Goal: Information Seeking & Learning: Learn about a topic

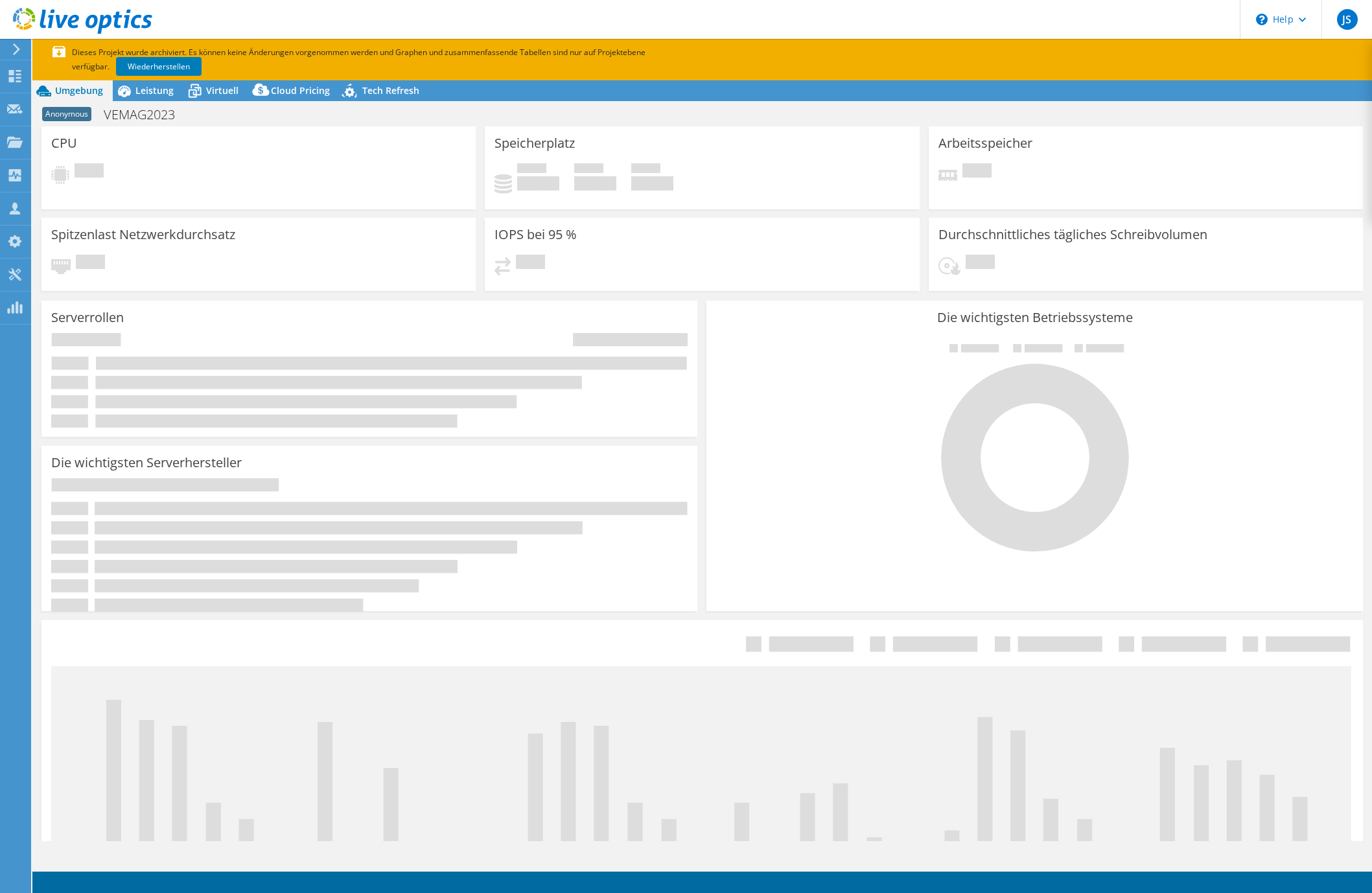
select select "EUFrankfurt"
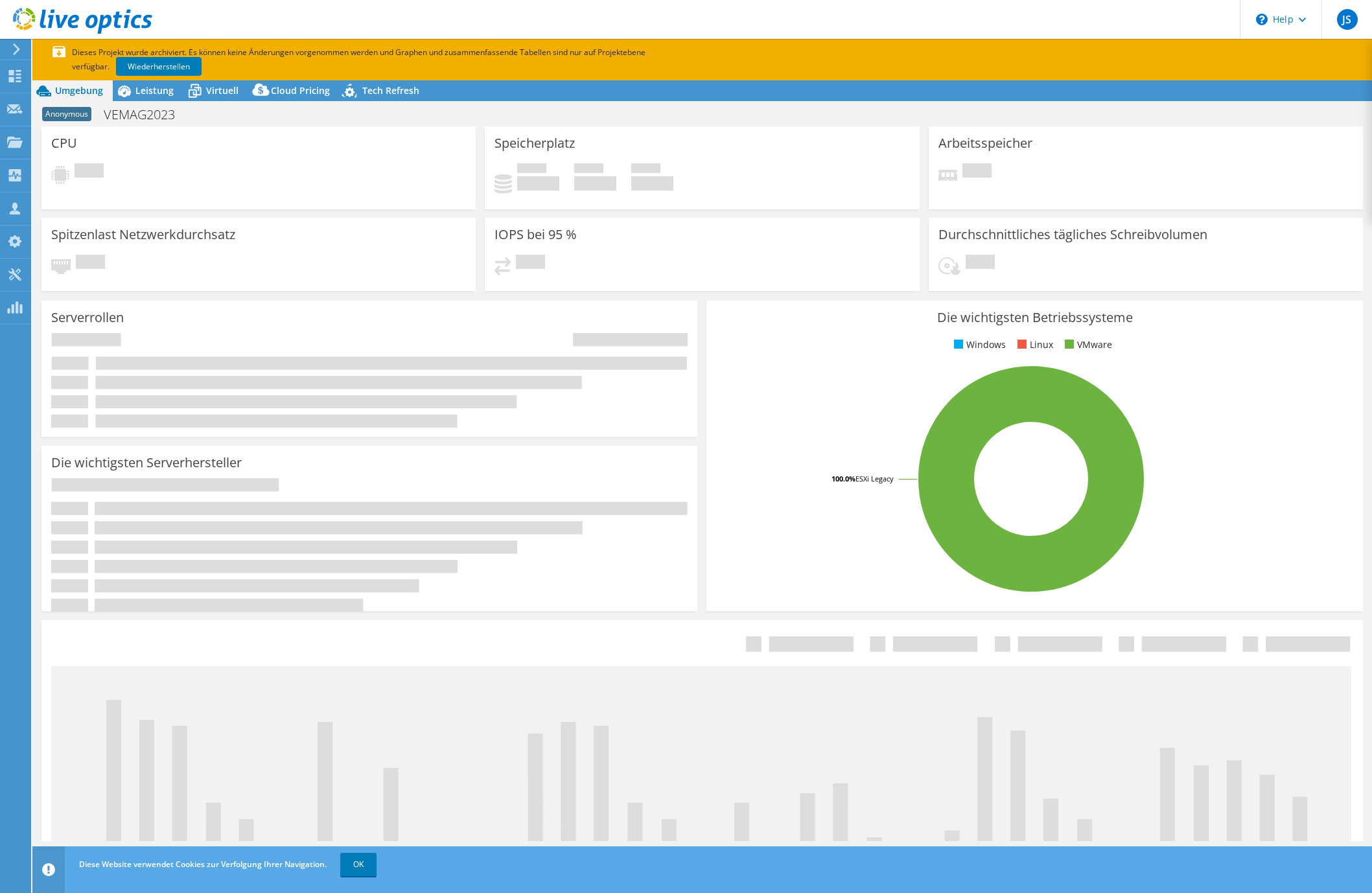
select select "EUFrankfurt"
select select "USD"
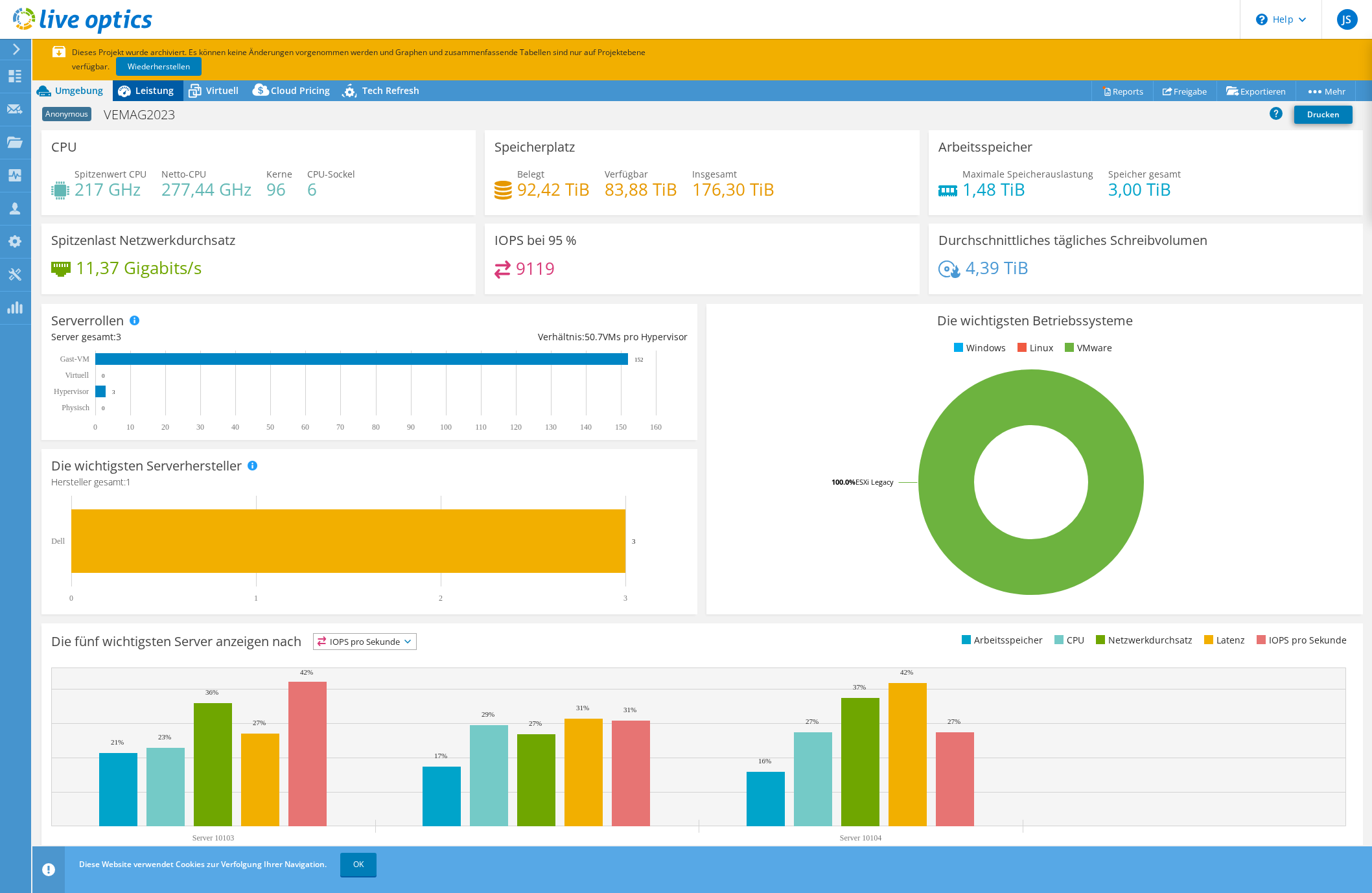
click at [155, 95] on span "Leistung" at bounding box center [155, 90] width 39 height 12
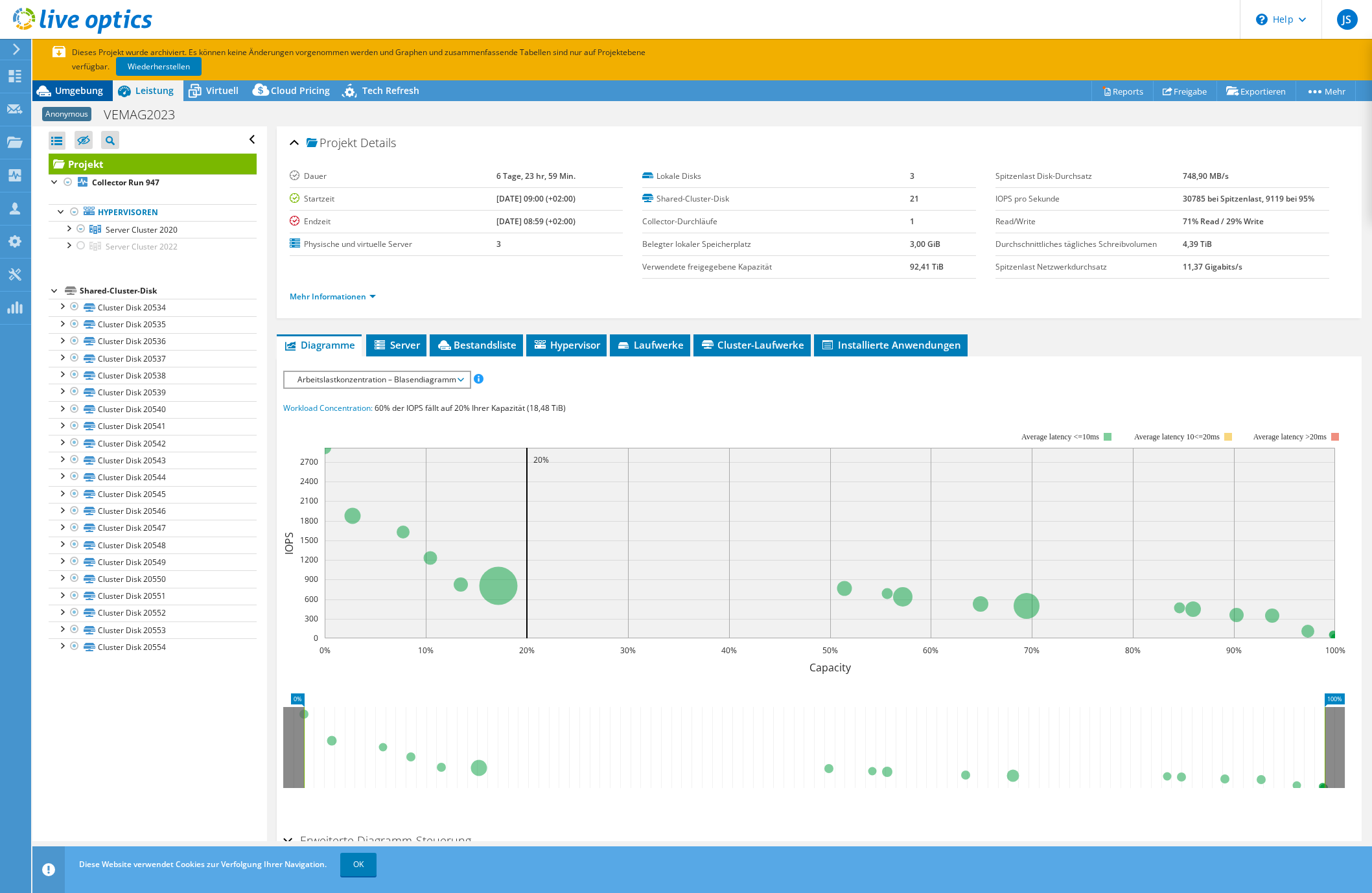
click at [76, 92] on span "Umgebung" at bounding box center [79, 90] width 48 height 12
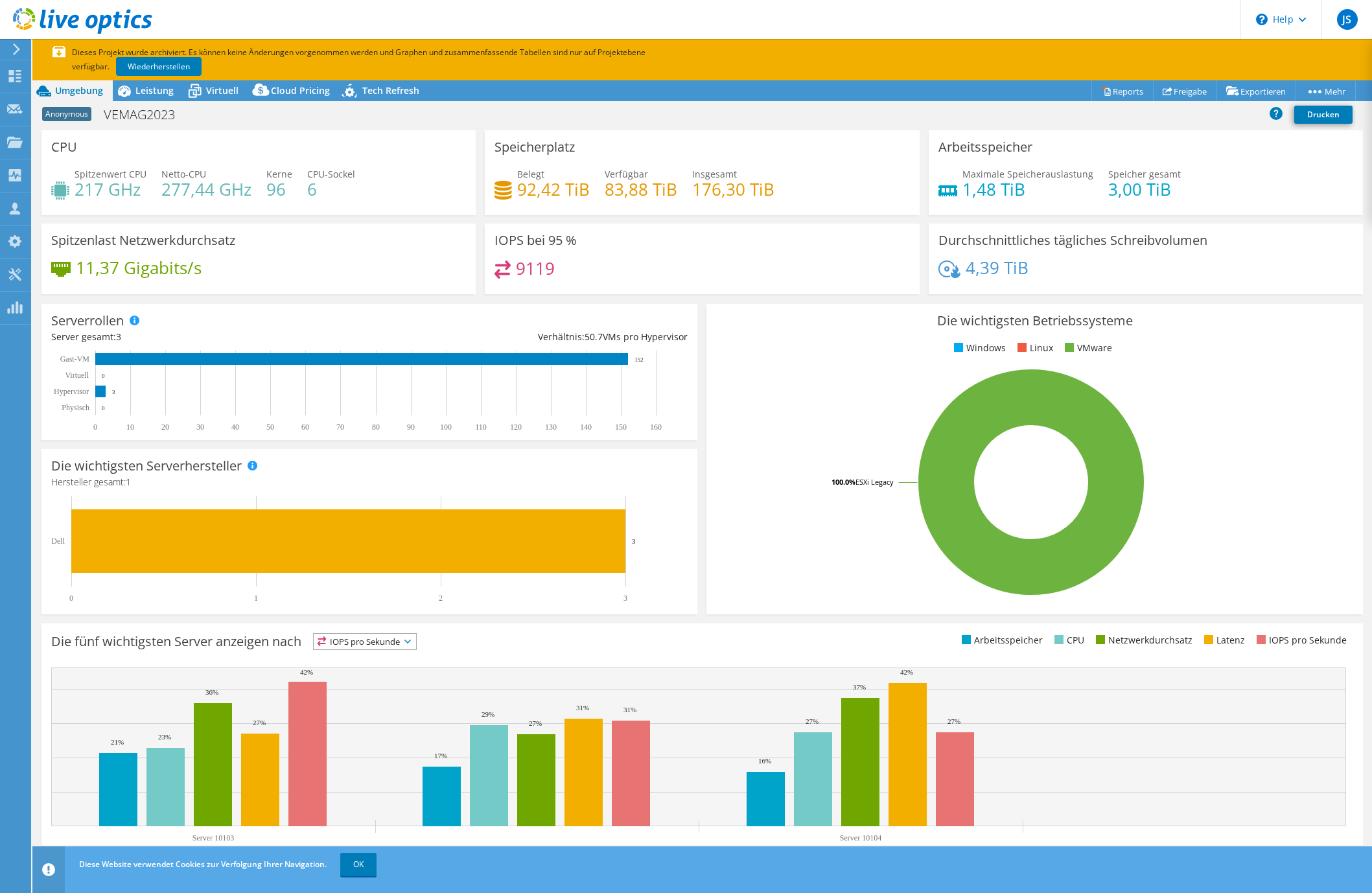
click at [530, 275] on h4 "9119" at bounding box center [535, 268] width 39 height 14
click at [165, 94] on span "Leistung" at bounding box center [155, 90] width 39 height 12
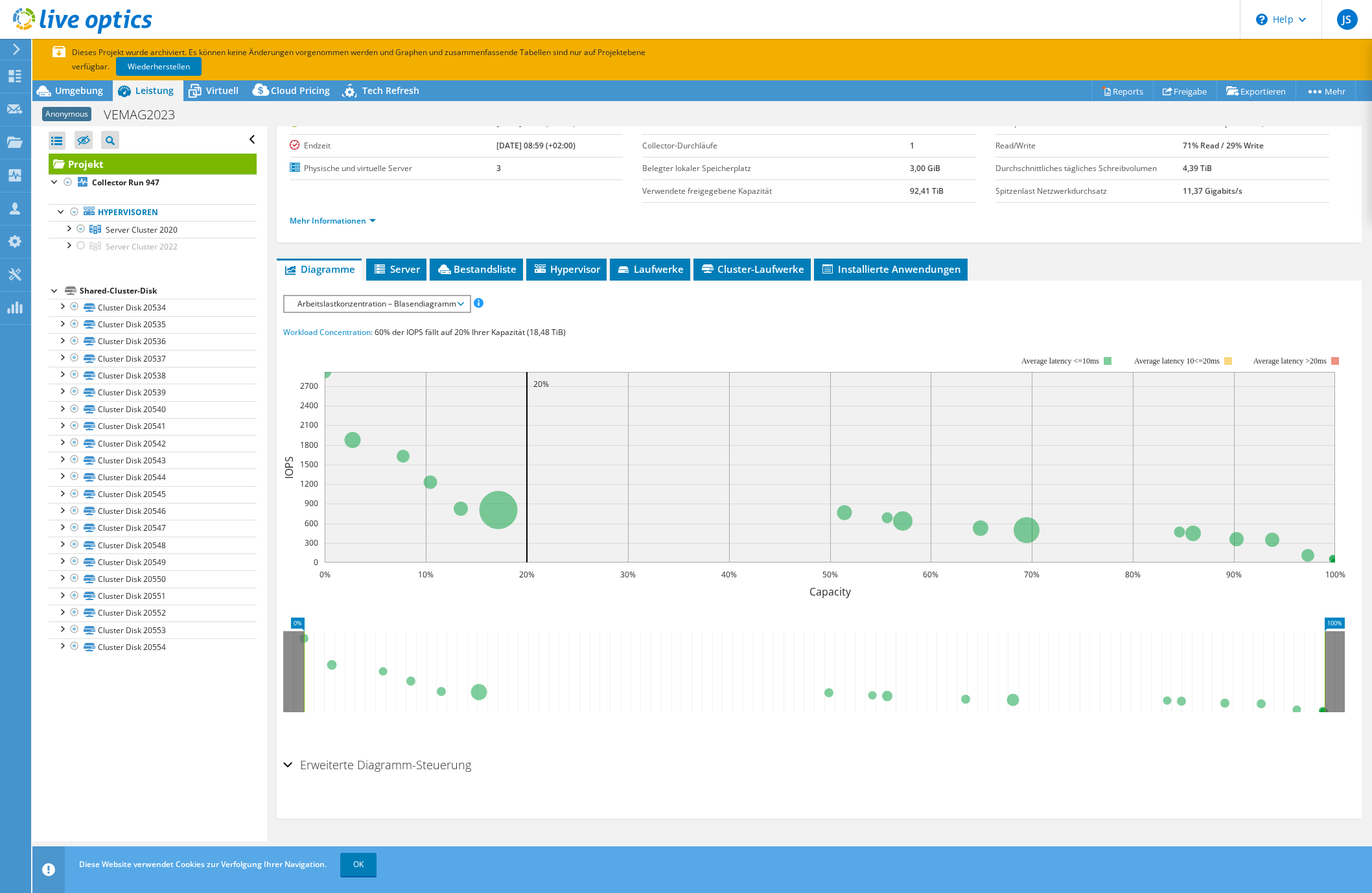
scroll to position [76, 0]
click at [343, 769] on h2 "Erweiterte Diagramm-Steuerung" at bounding box center [377, 764] width 188 height 26
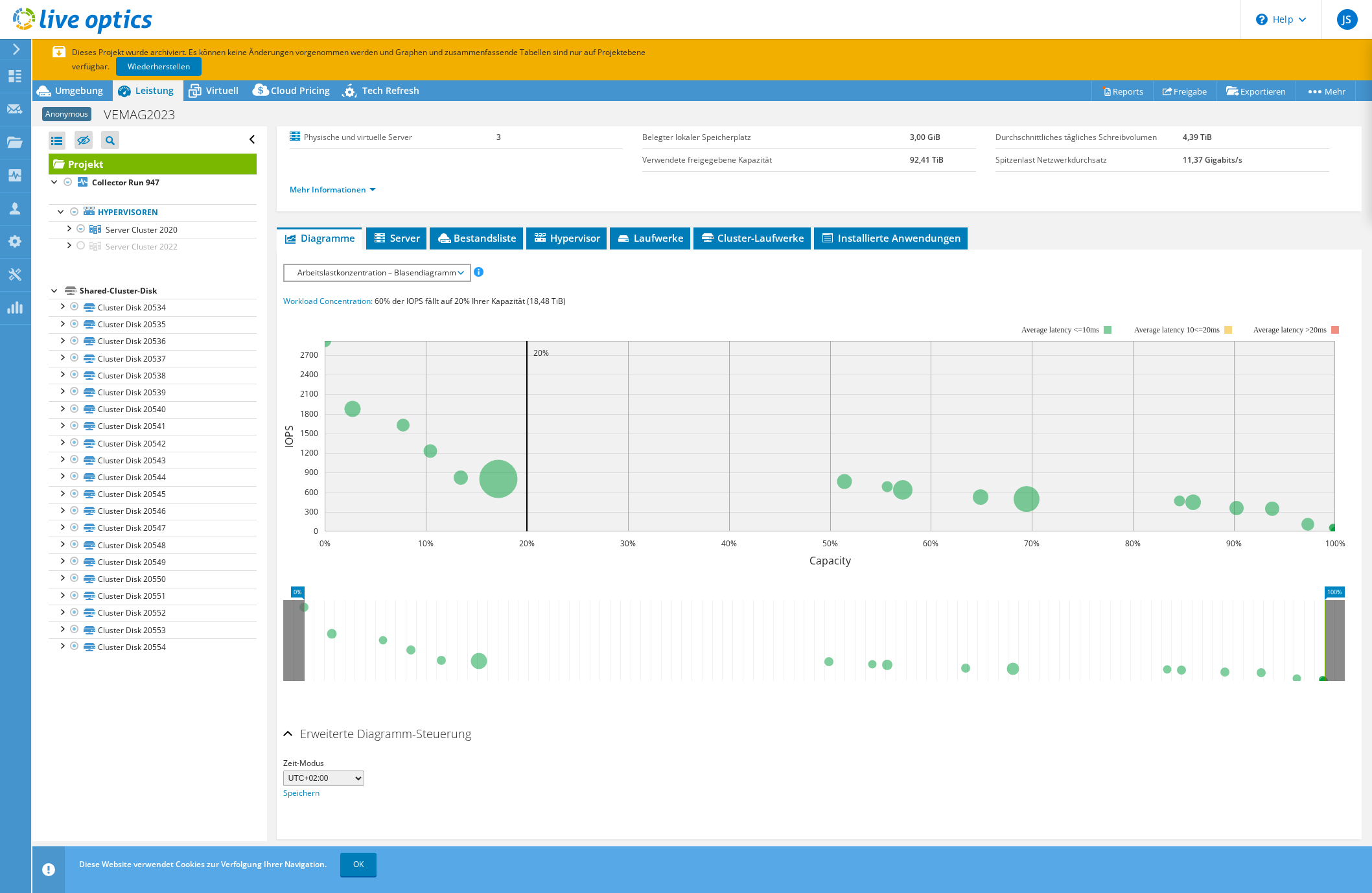
scroll to position [106, 0]
click at [427, 274] on span "Arbeitslastkonzentration – Blasendiagramm" at bounding box center [377, 274] width 172 height 16
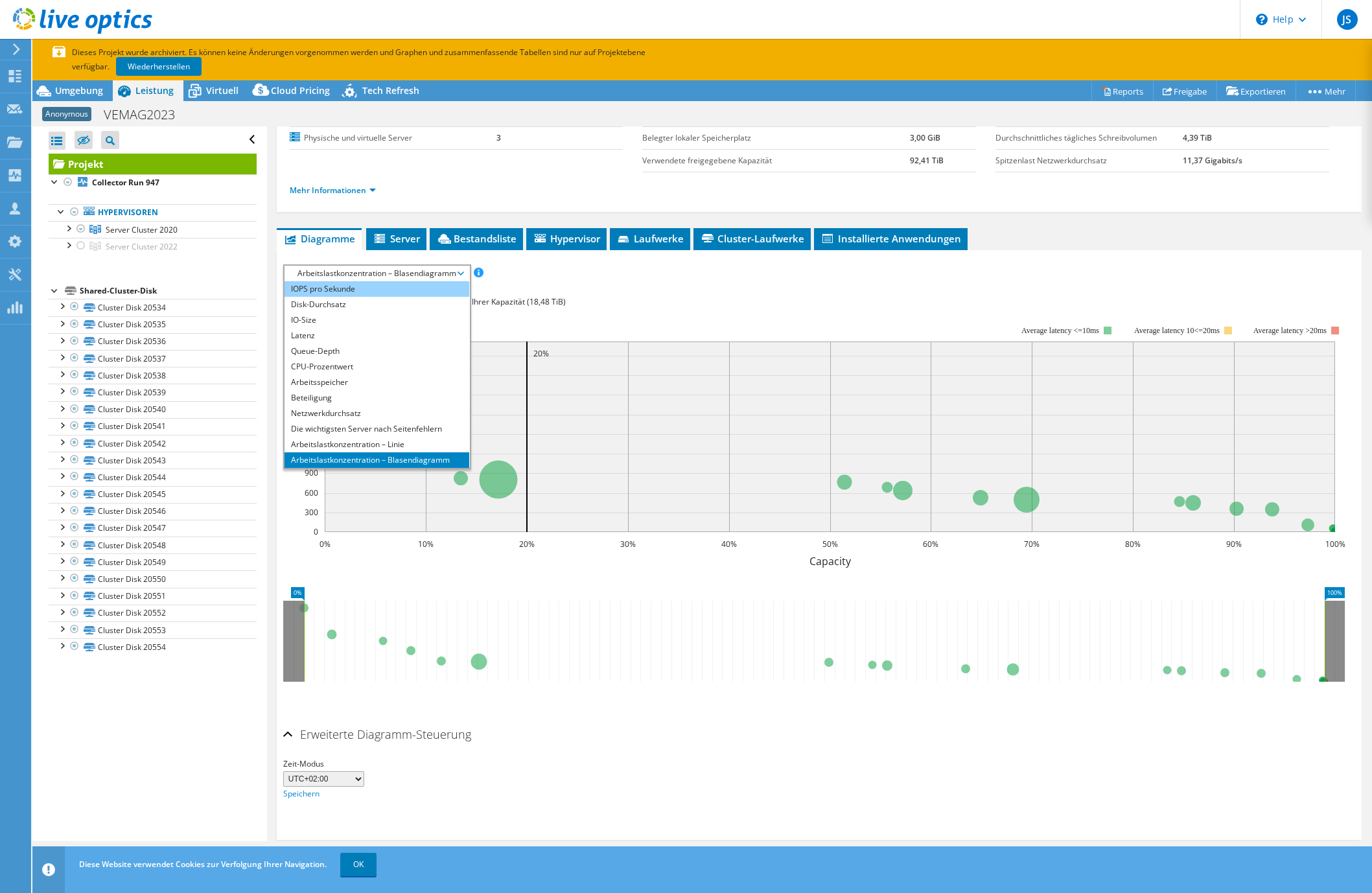
click at [337, 289] on li "IOPS pro Sekunde" at bounding box center [377, 289] width 184 height 16
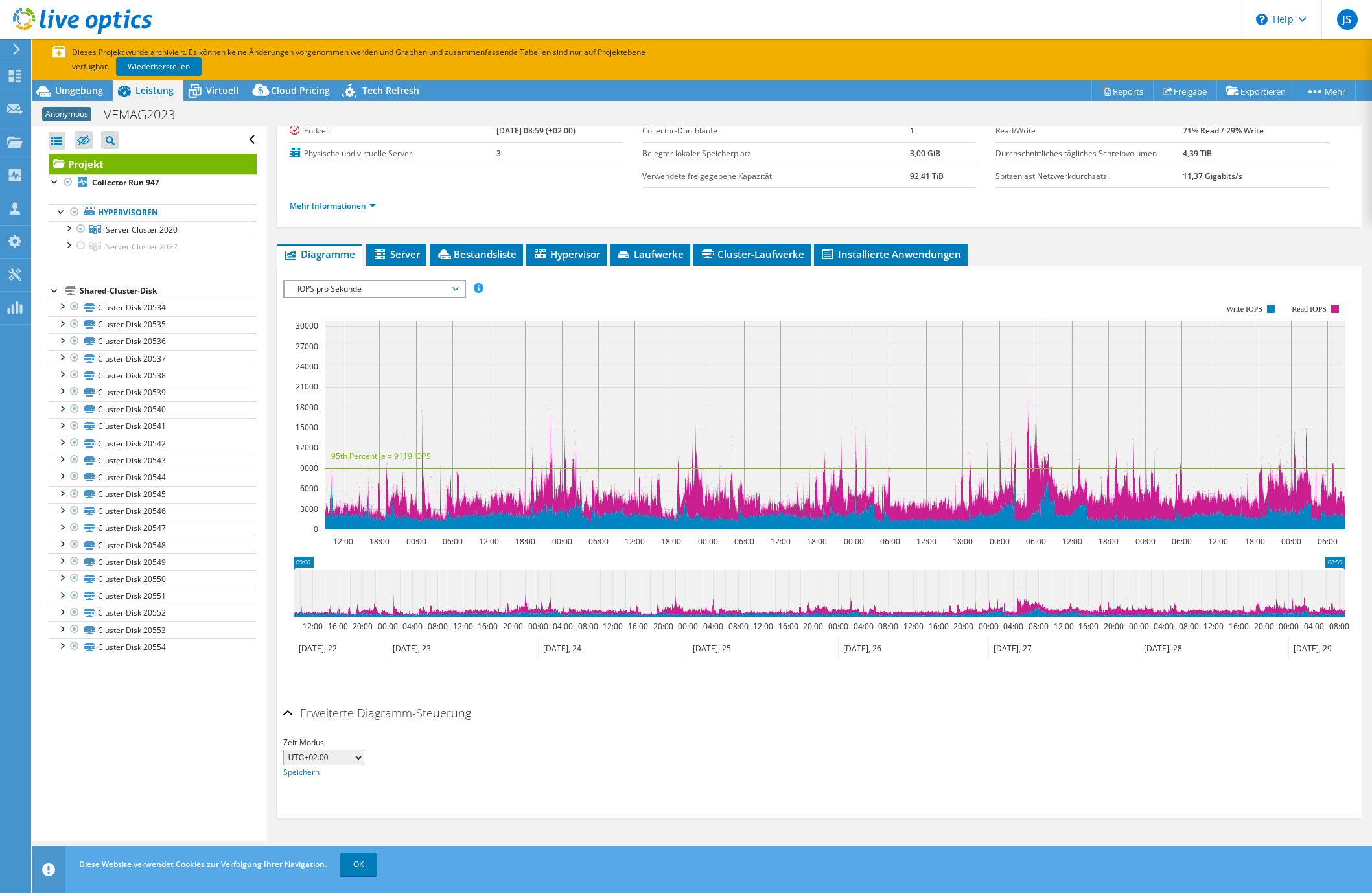
scroll to position [15, 0]
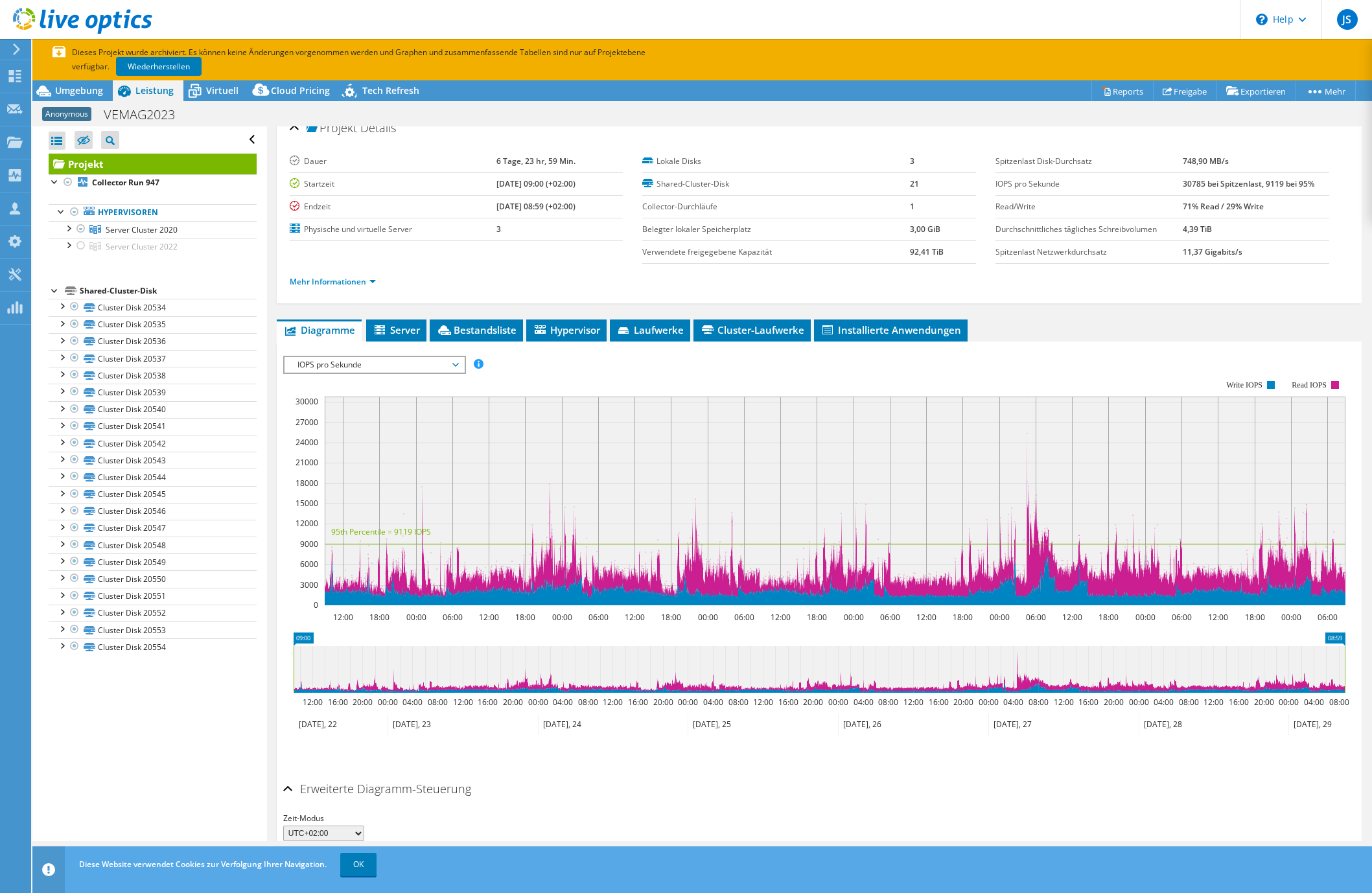
click at [402, 363] on span "IOPS pro Sekunde" at bounding box center [374, 365] width 166 height 16
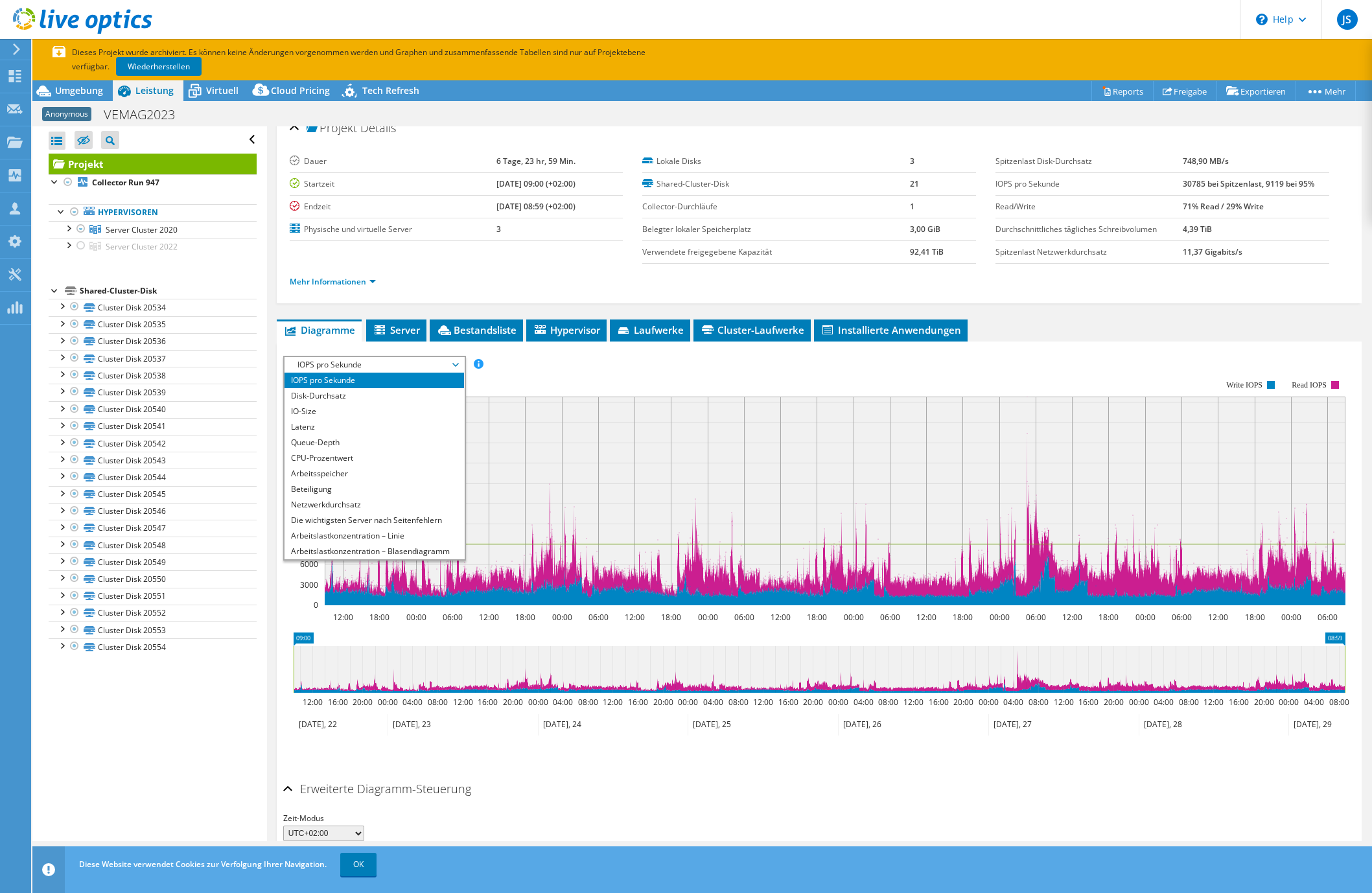
click at [336, 366] on span "IOPS pro Sekunde" at bounding box center [374, 365] width 166 height 16
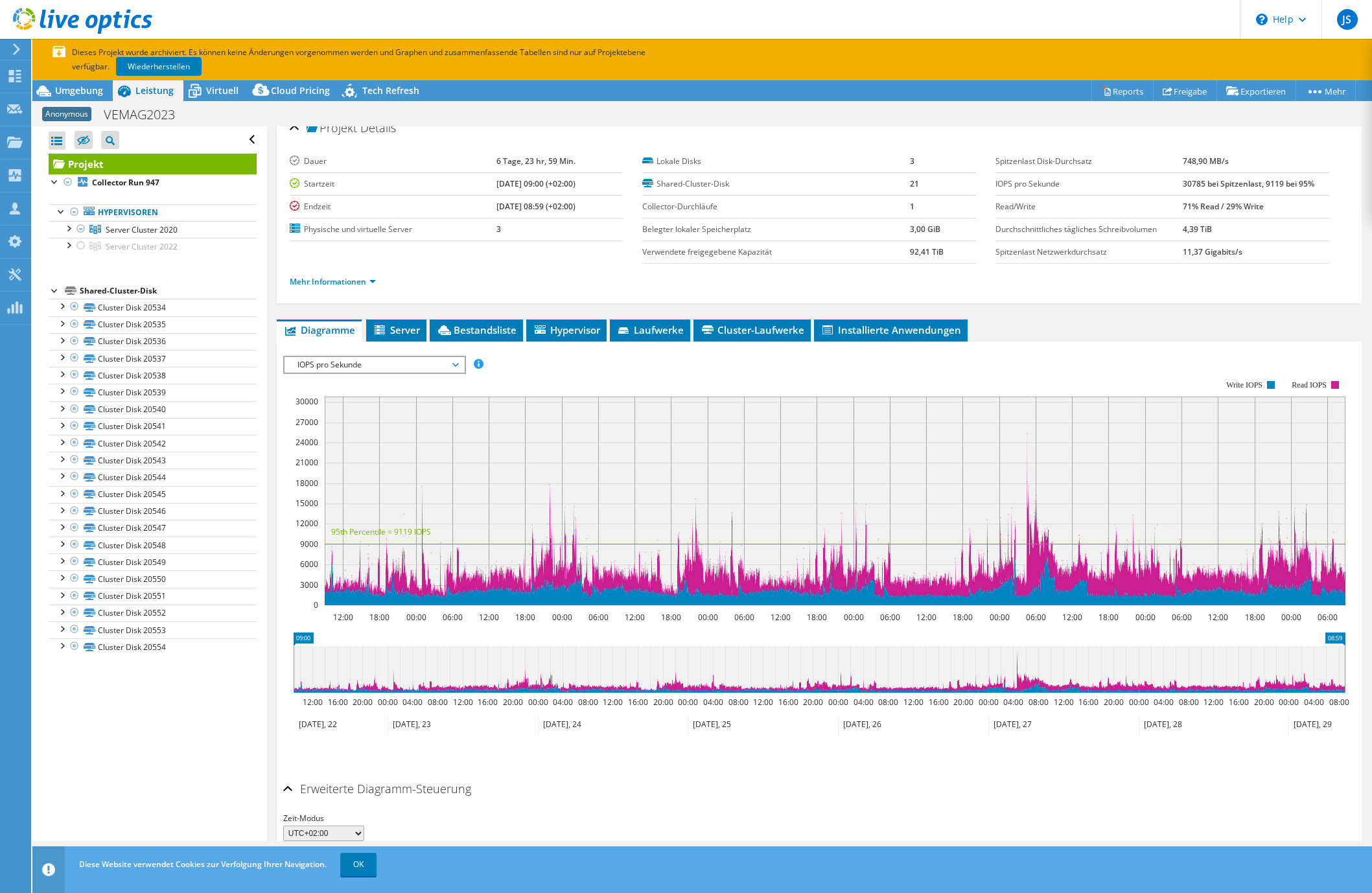
click at [453, 364] on span "IOPS pro Sekunde" at bounding box center [374, 365] width 166 height 16
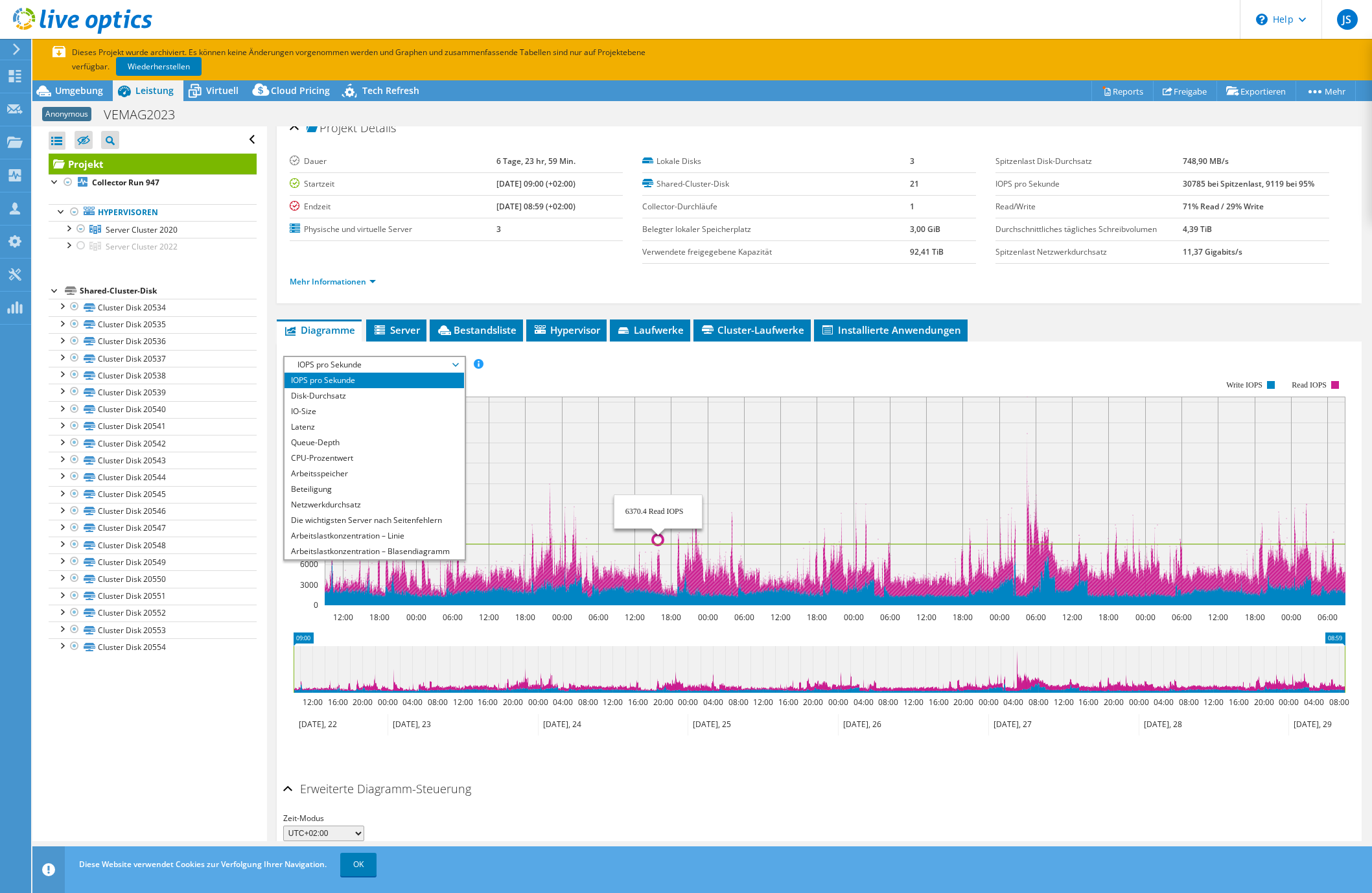
click at [657, 448] on rect at bounding box center [835, 501] width 1020 height 209
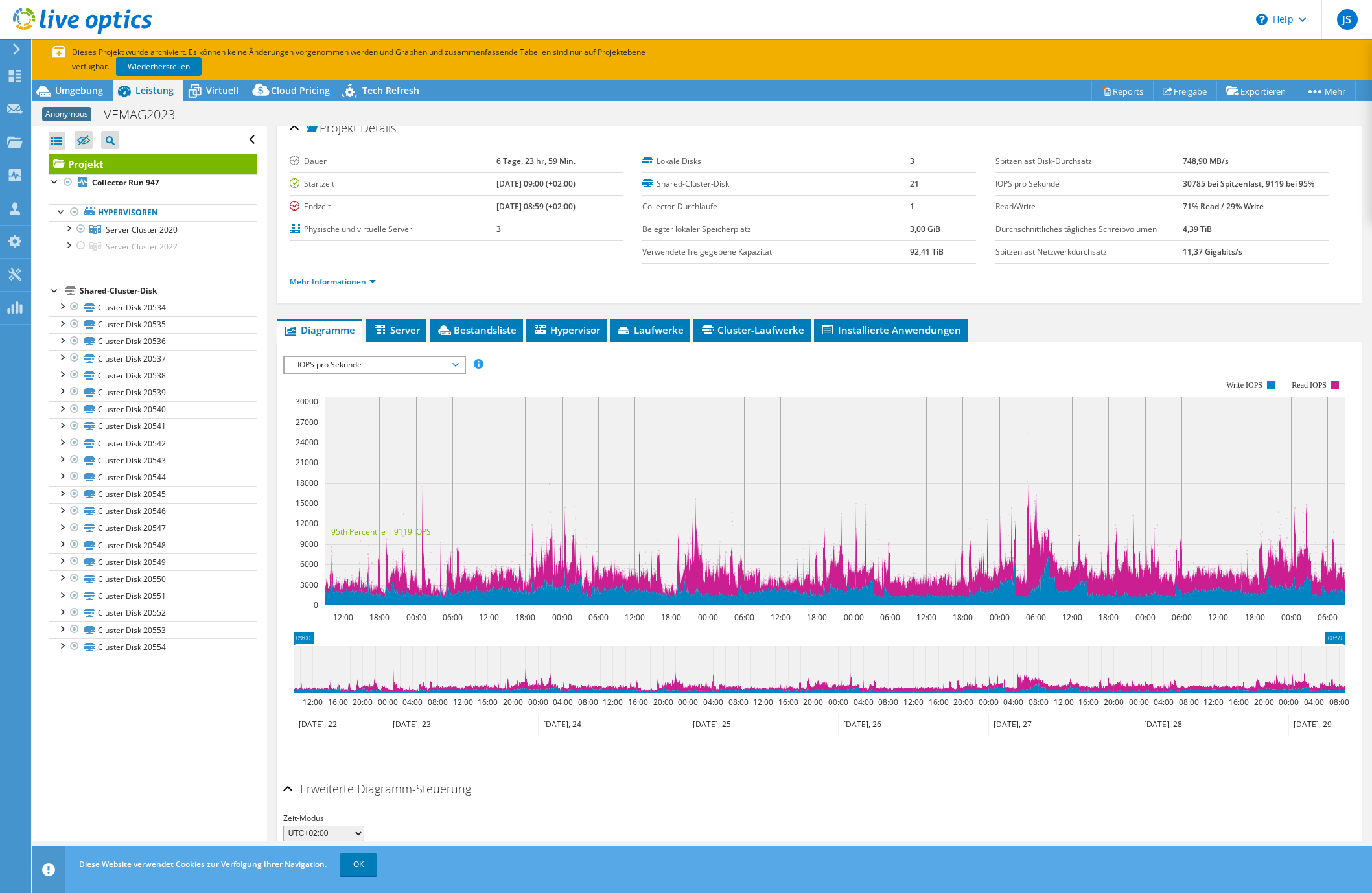
click at [349, 365] on span "IOPS pro Sekunde" at bounding box center [374, 365] width 166 height 16
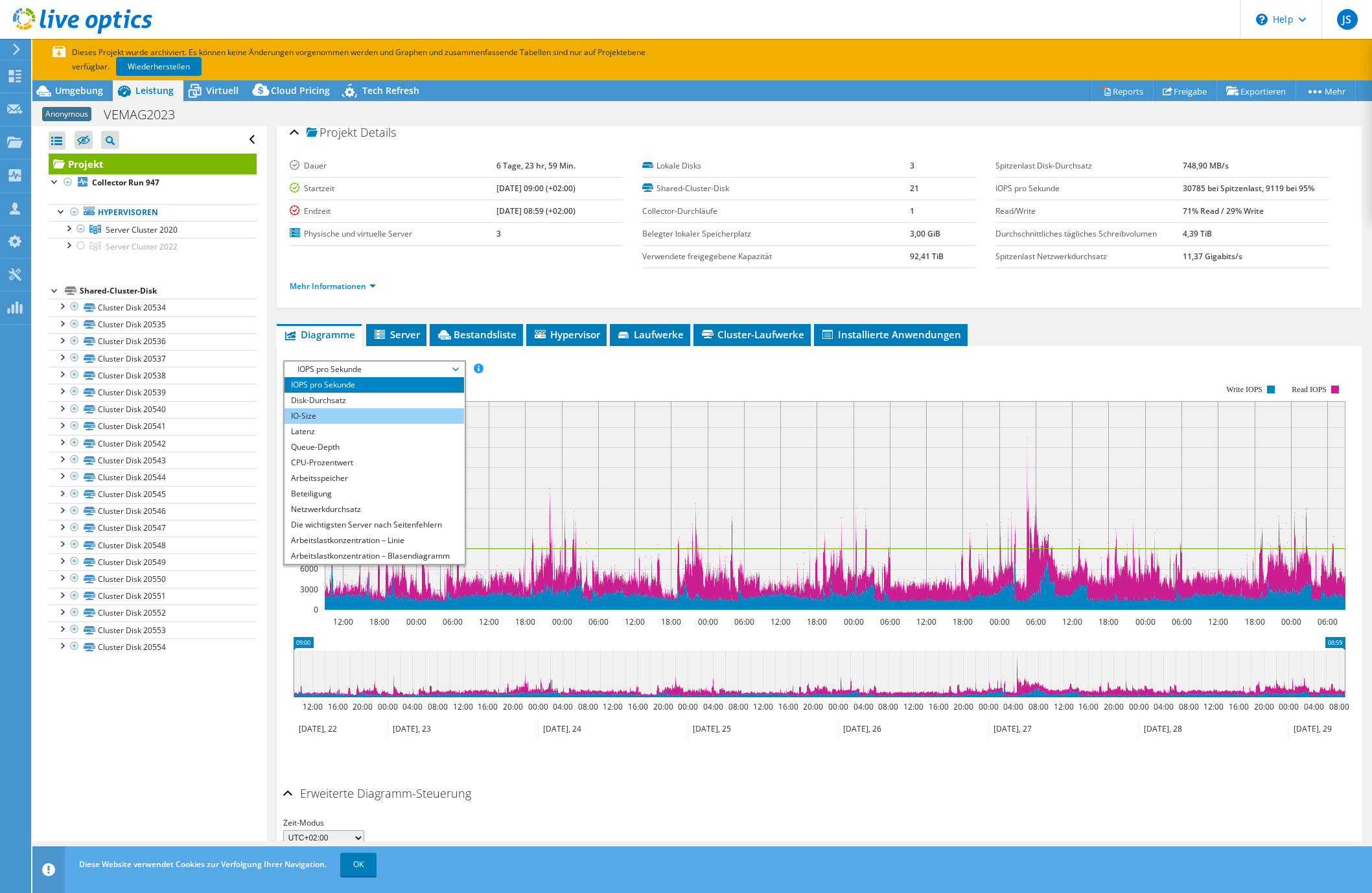
scroll to position [9, 0]
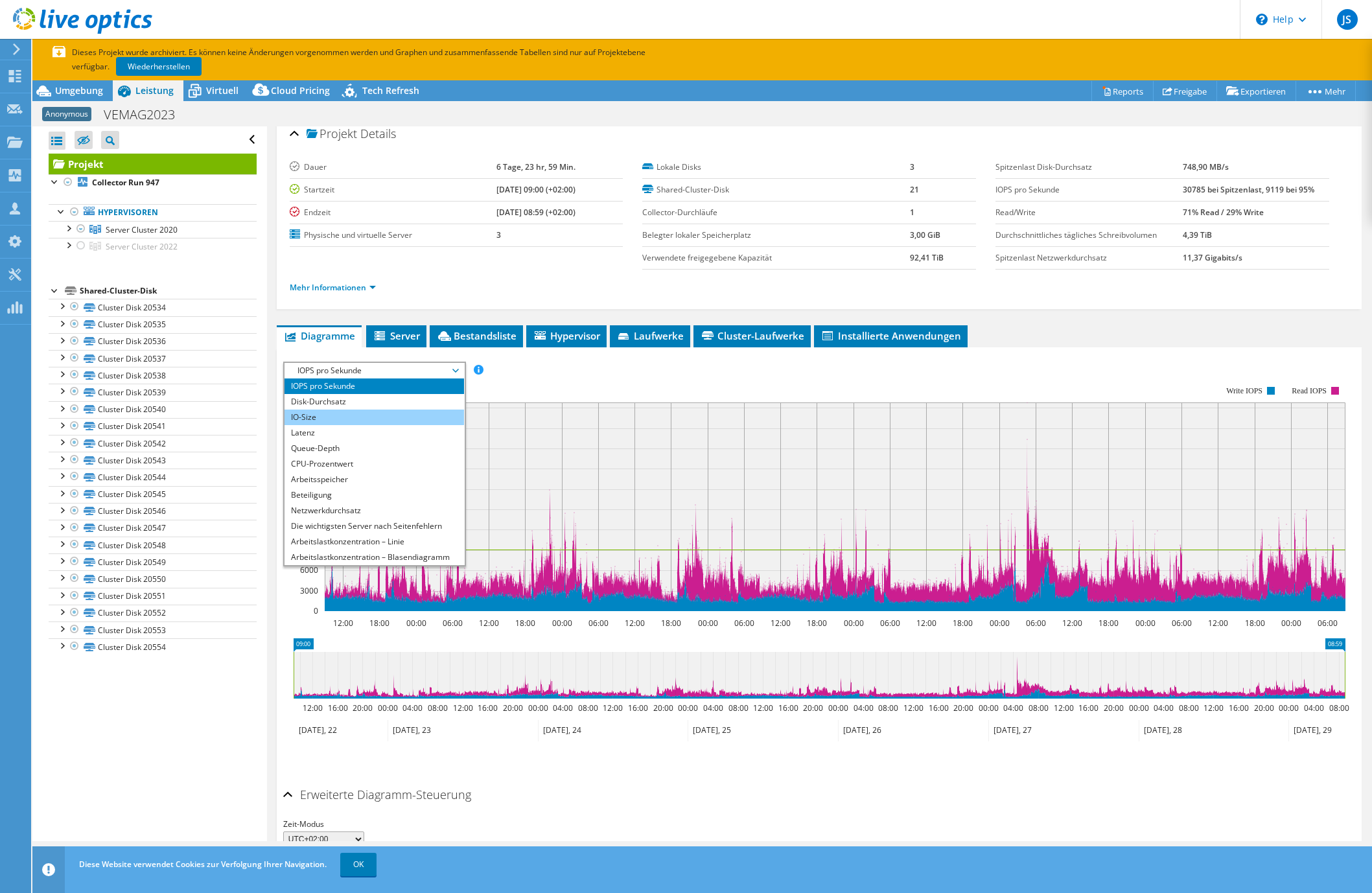
click at [301, 417] on li "IO-Size" at bounding box center [374, 417] width 179 height 16
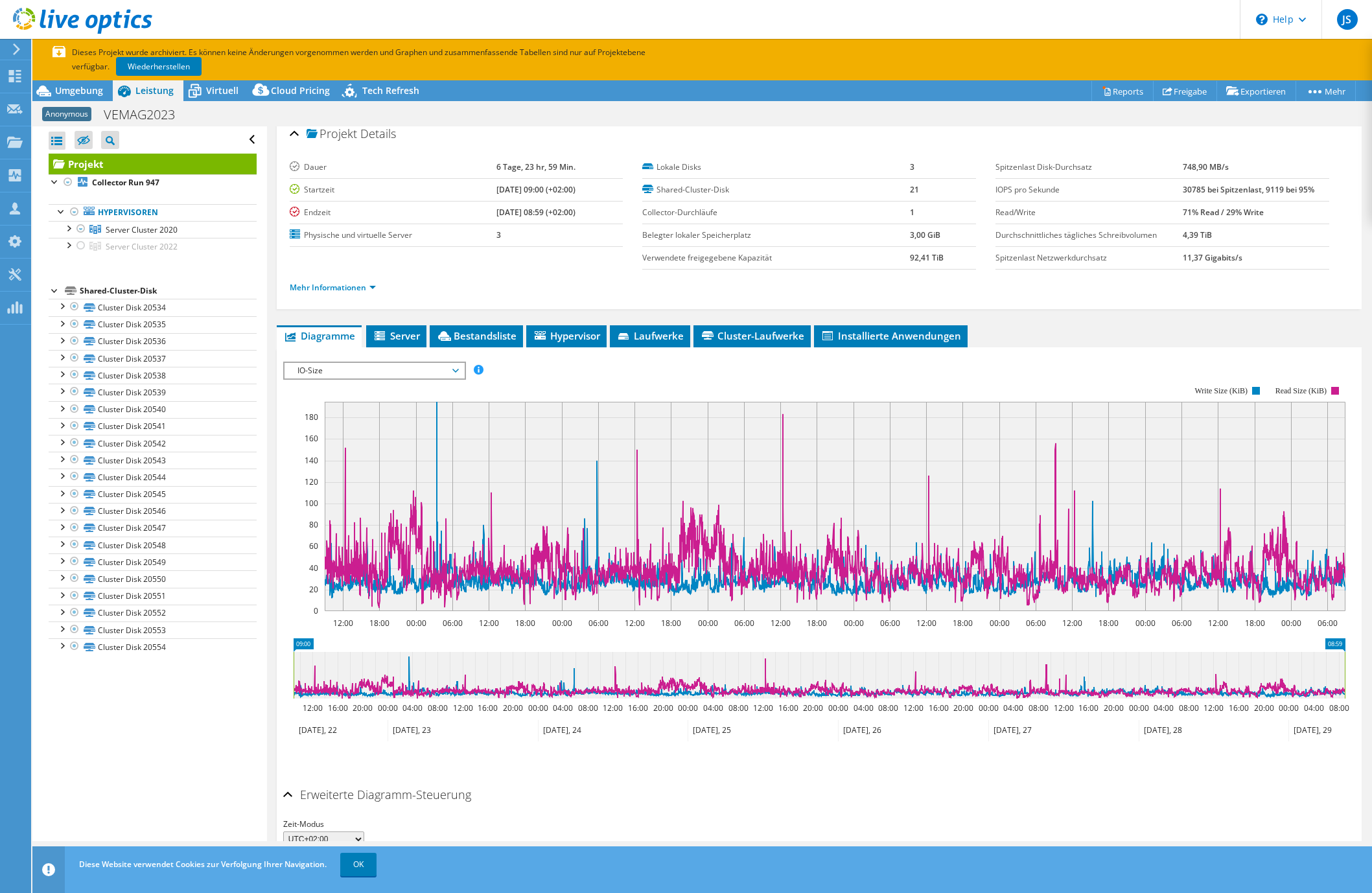
scroll to position [11, 0]
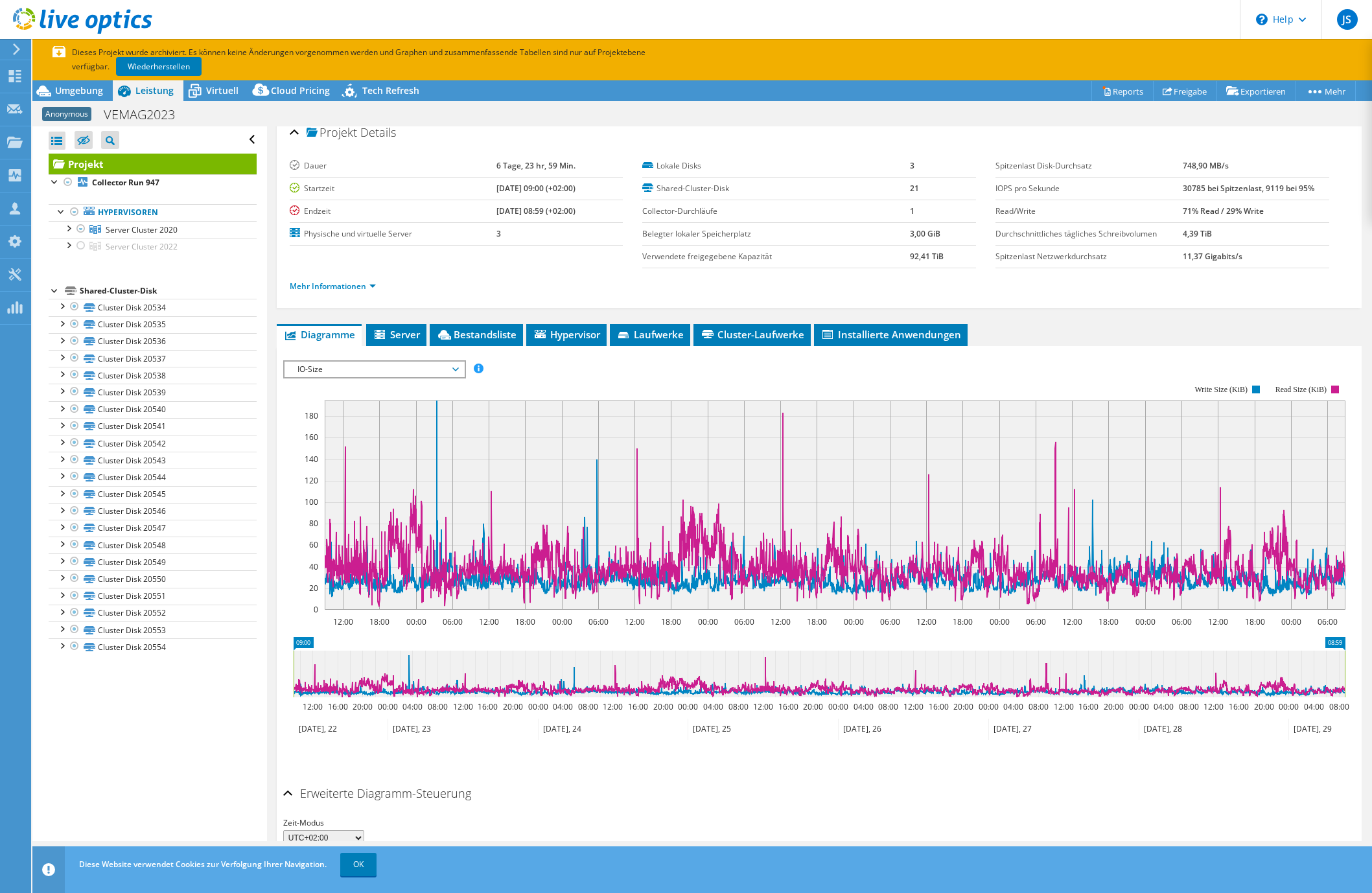
click at [459, 371] on span "IO-Size" at bounding box center [374, 369] width 179 height 16
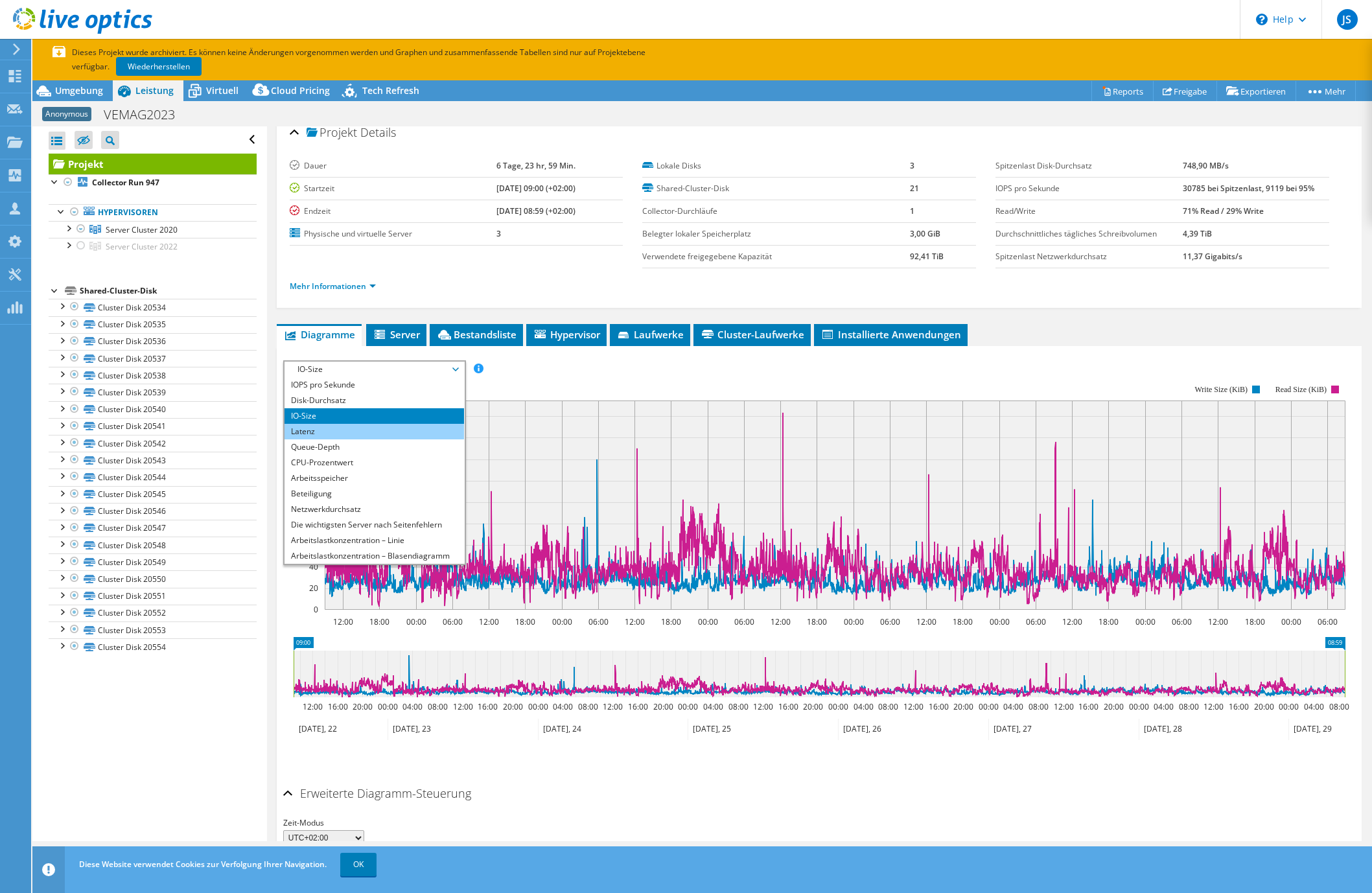
click at [299, 433] on li "Latenz" at bounding box center [374, 431] width 179 height 16
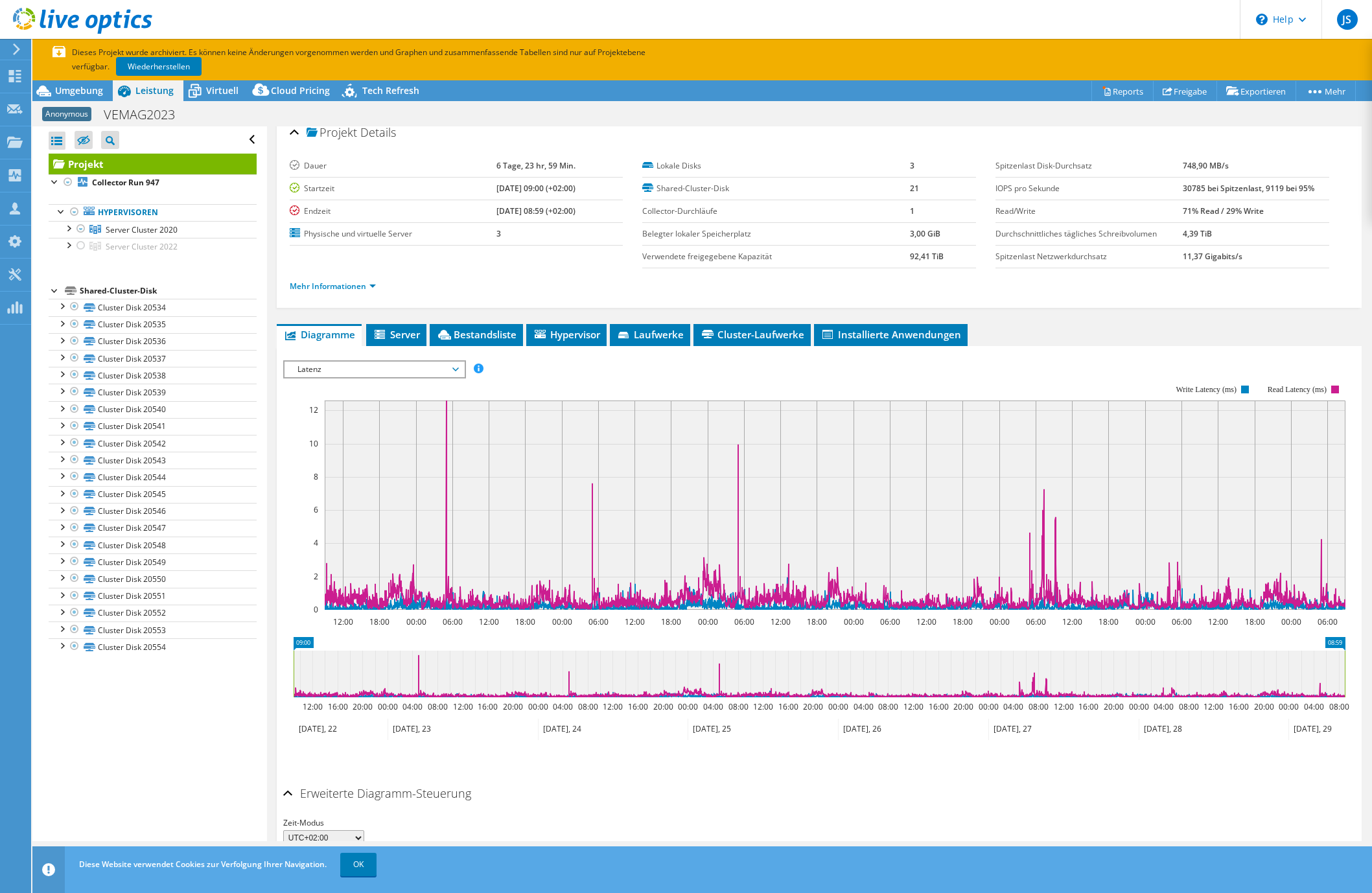
click at [421, 369] on span "Latenz" at bounding box center [374, 369] width 166 height 16
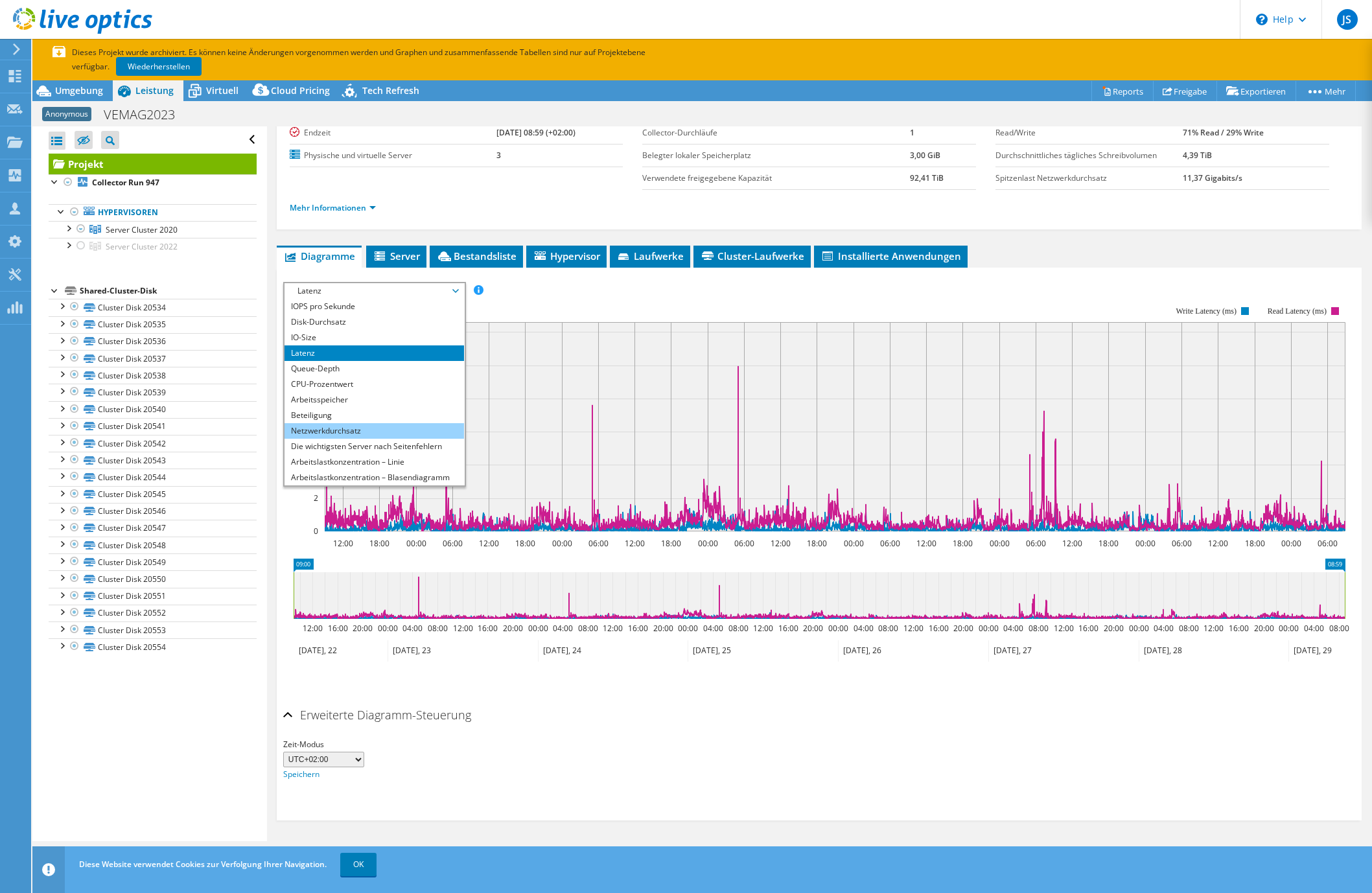
scroll to position [87, 0]
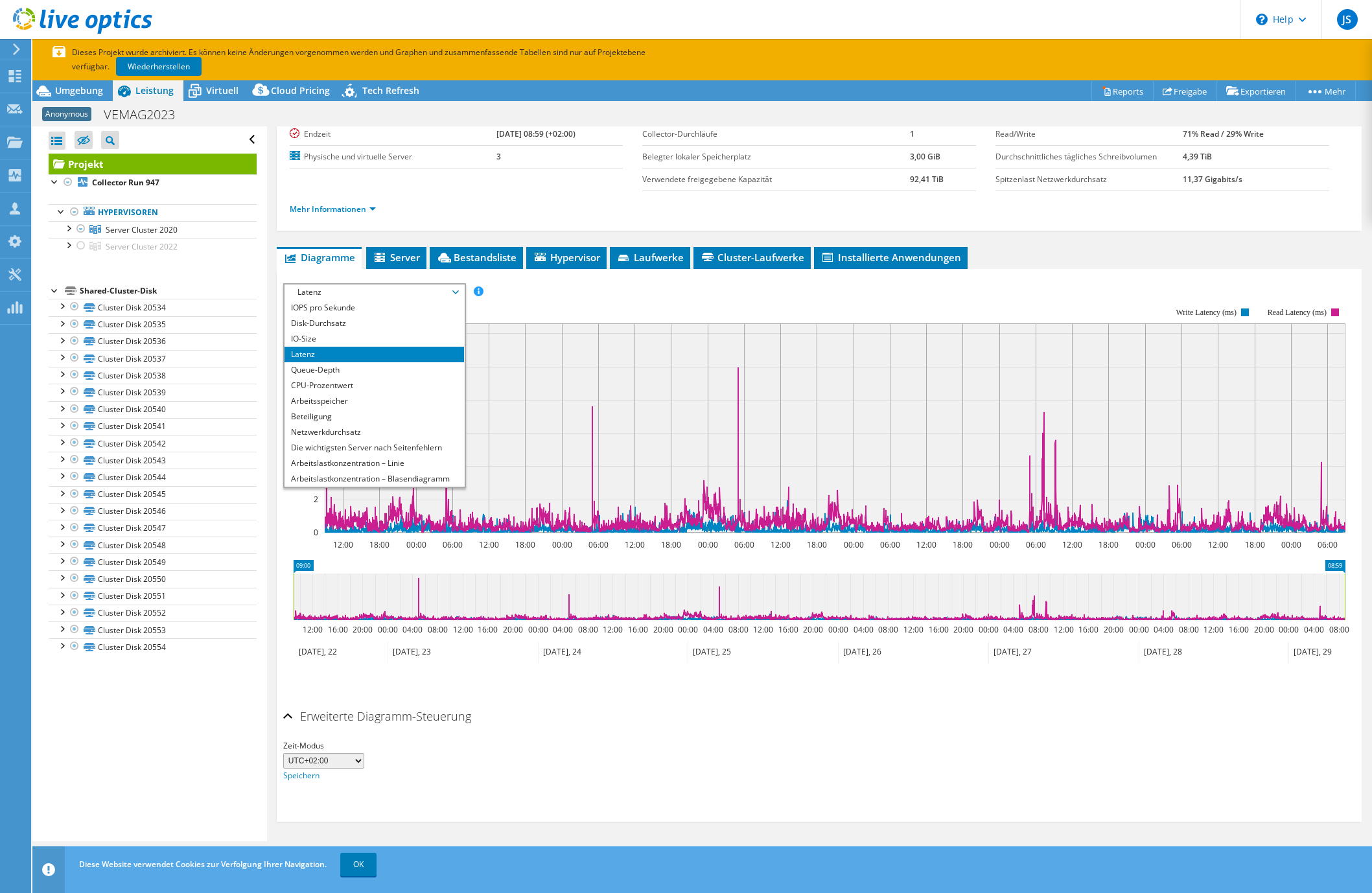
click at [401, 257] on span "Server" at bounding box center [396, 257] width 47 height 13
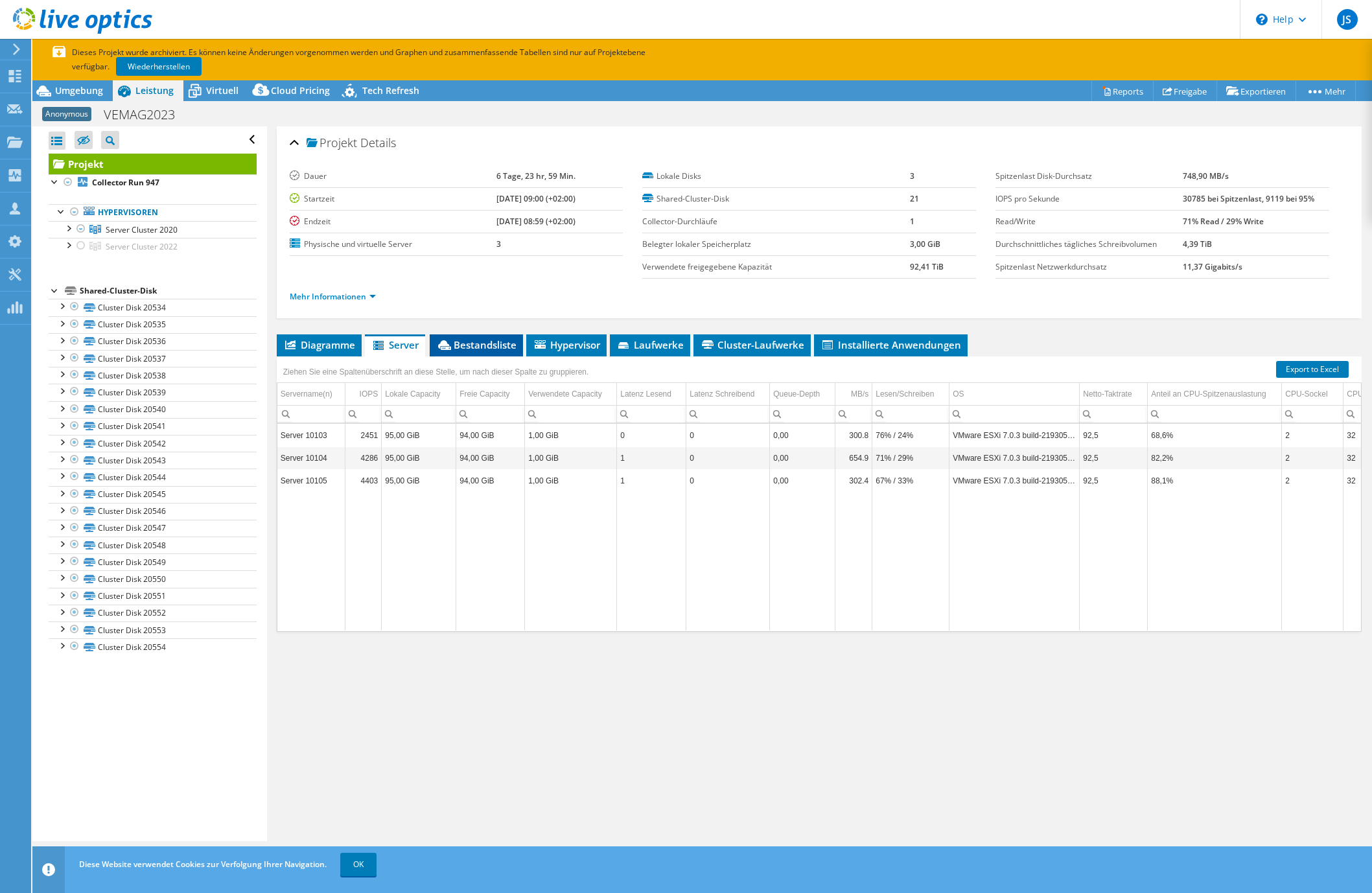
click at [477, 346] on span "Bestandsliste" at bounding box center [476, 344] width 80 height 13
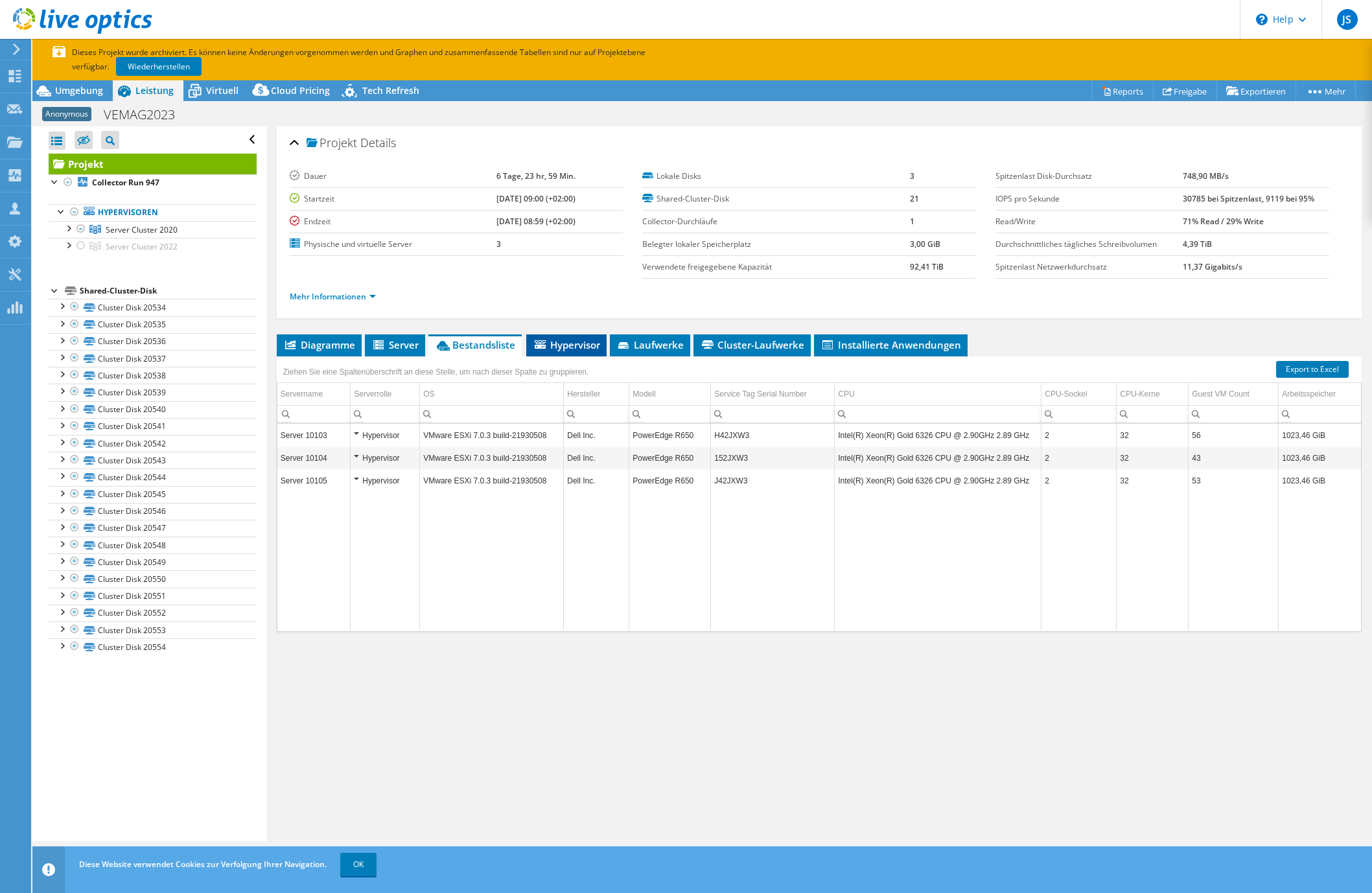
click at [562, 344] on span "Hypervisor" at bounding box center [566, 344] width 67 height 13
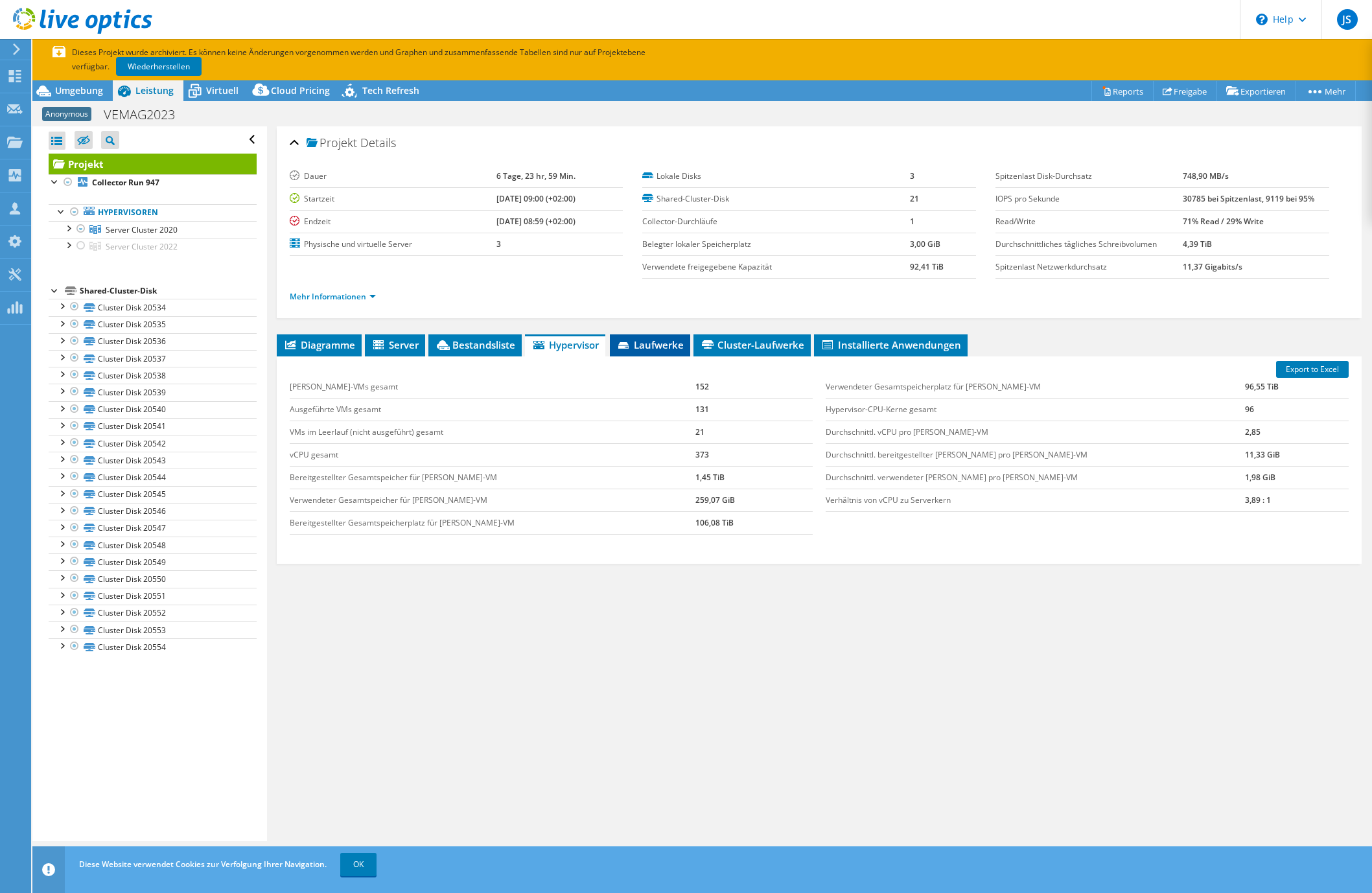
click at [650, 344] on span "Laufwerke" at bounding box center [650, 344] width 67 height 13
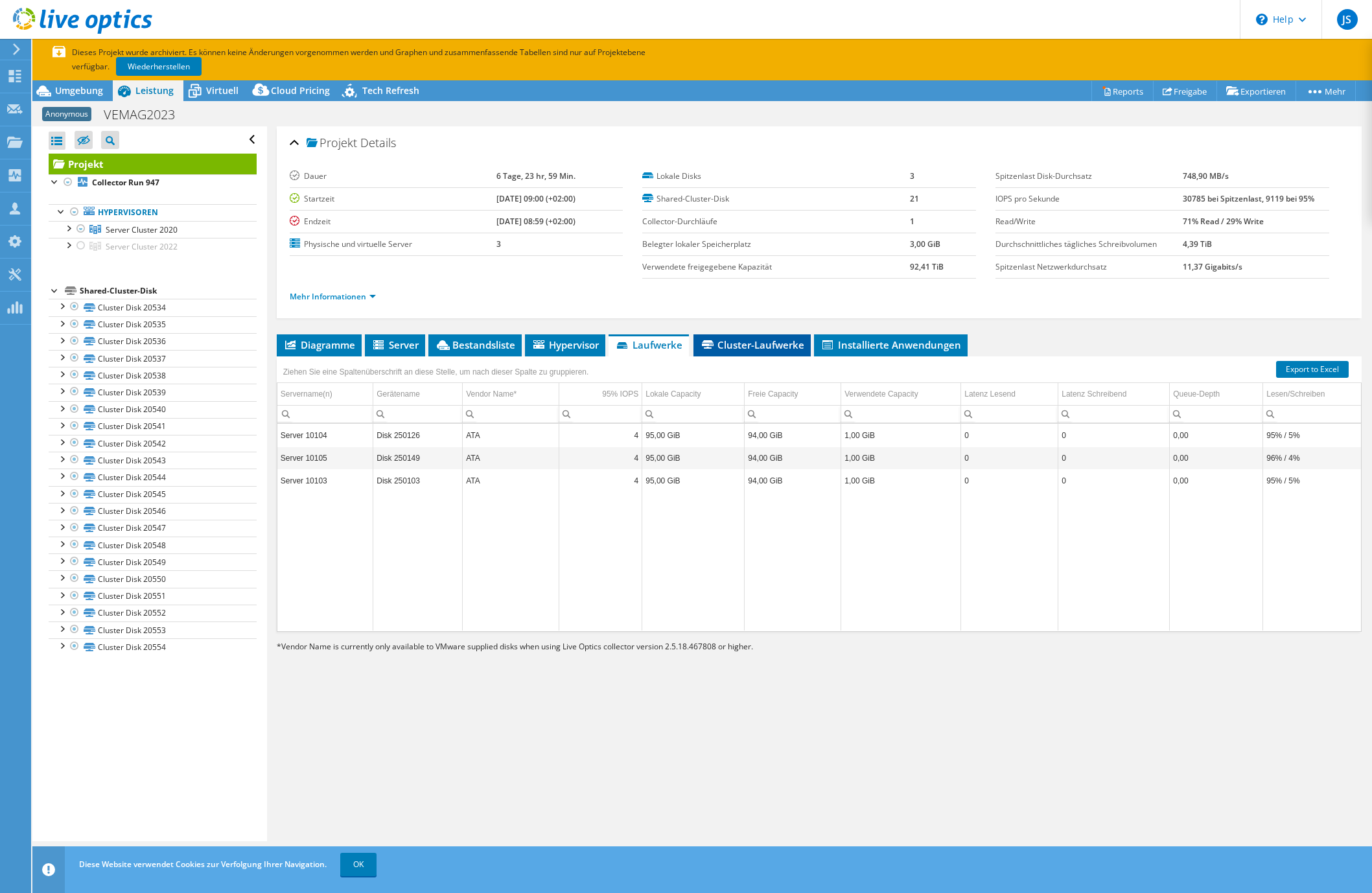
click at [753, 341] on span "Cluster-Laufwerke" at bounding box center [752, 344] width 104 height 13
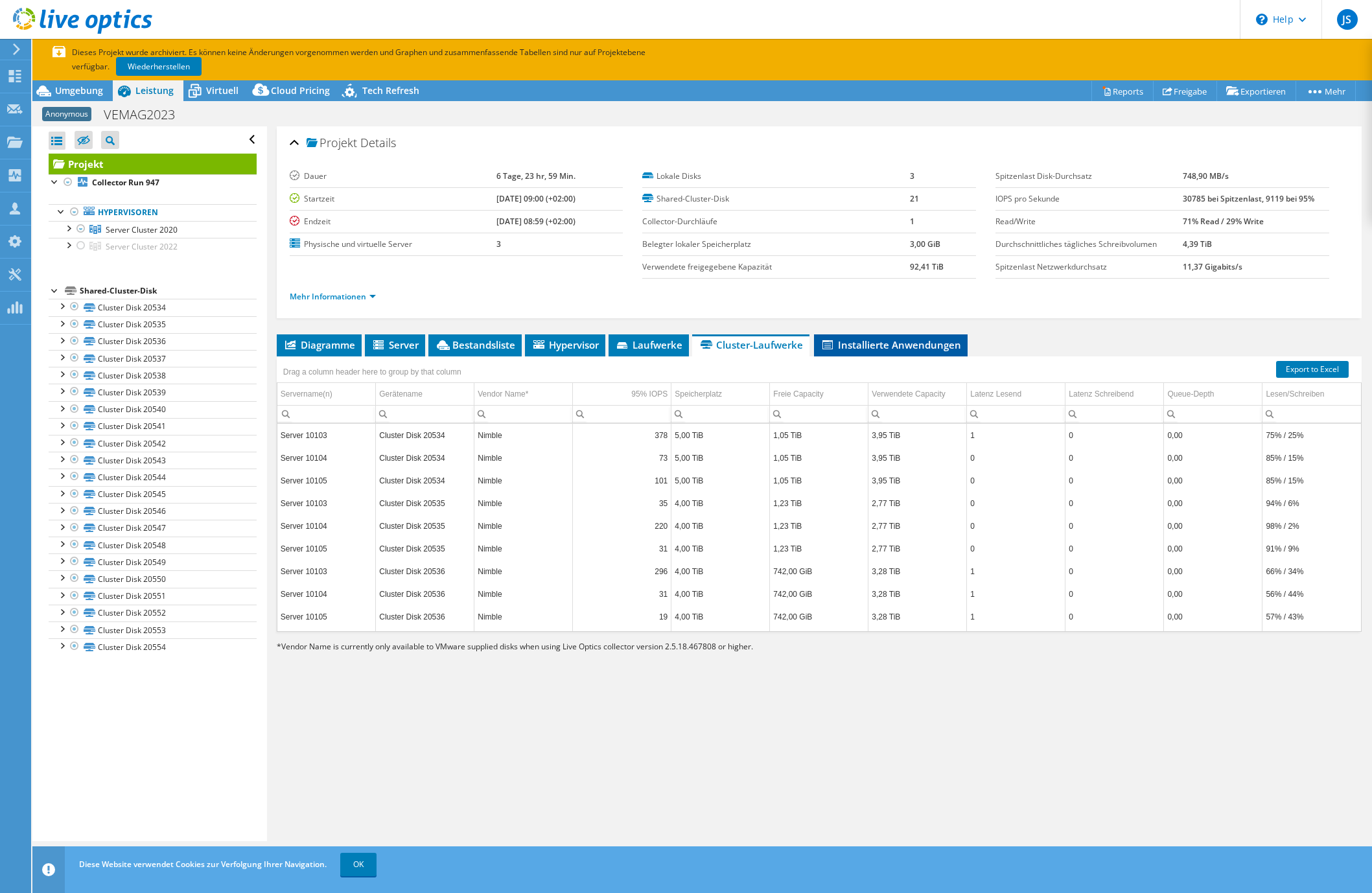
click at [851, 350] on span "Installierte Anwendungen" at bounding box center [890, 344] width 141 height 13
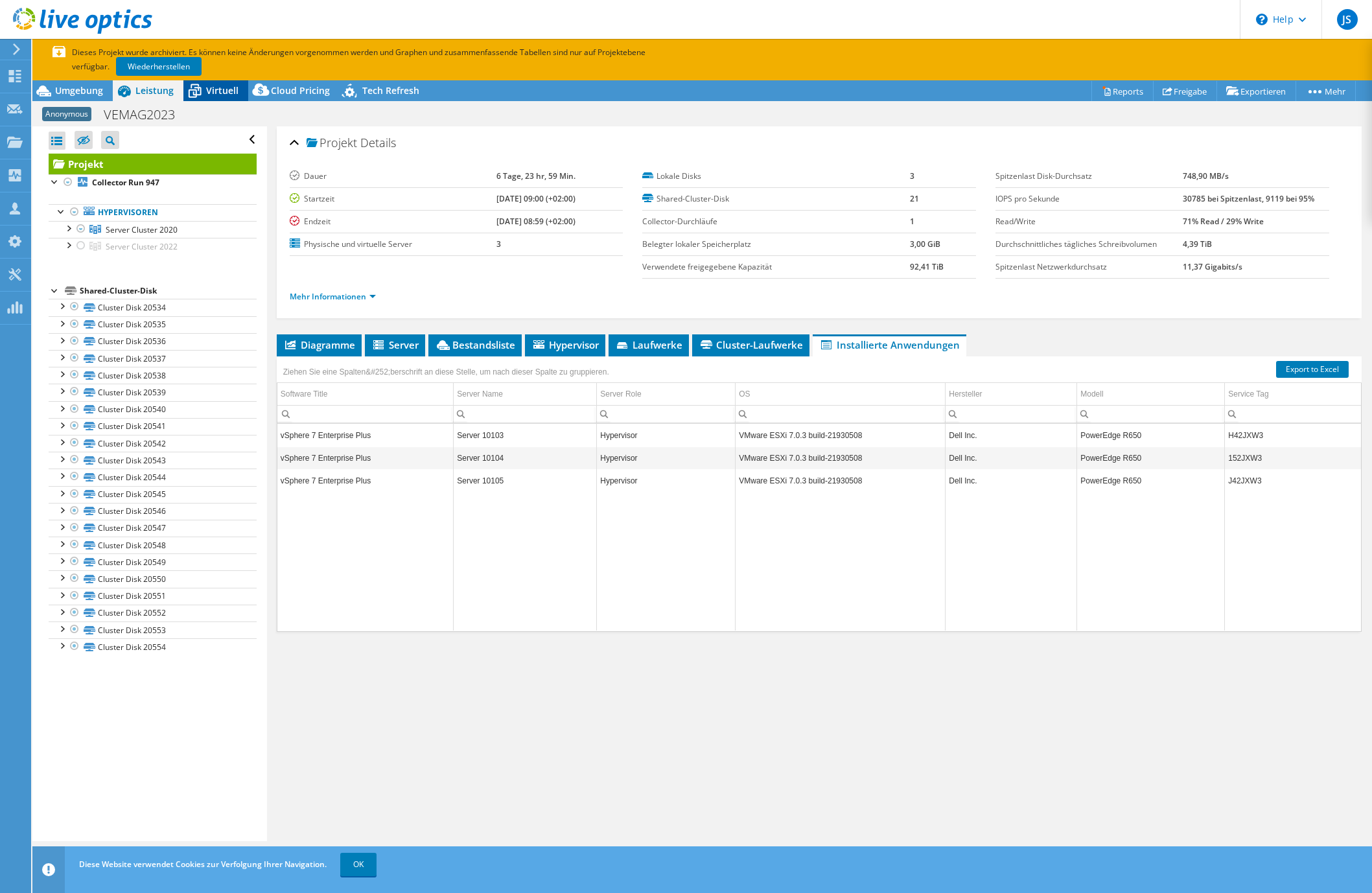
click at [226, 92] on span "Virtuell" at bounding box center [222, 90] width 32 height 12
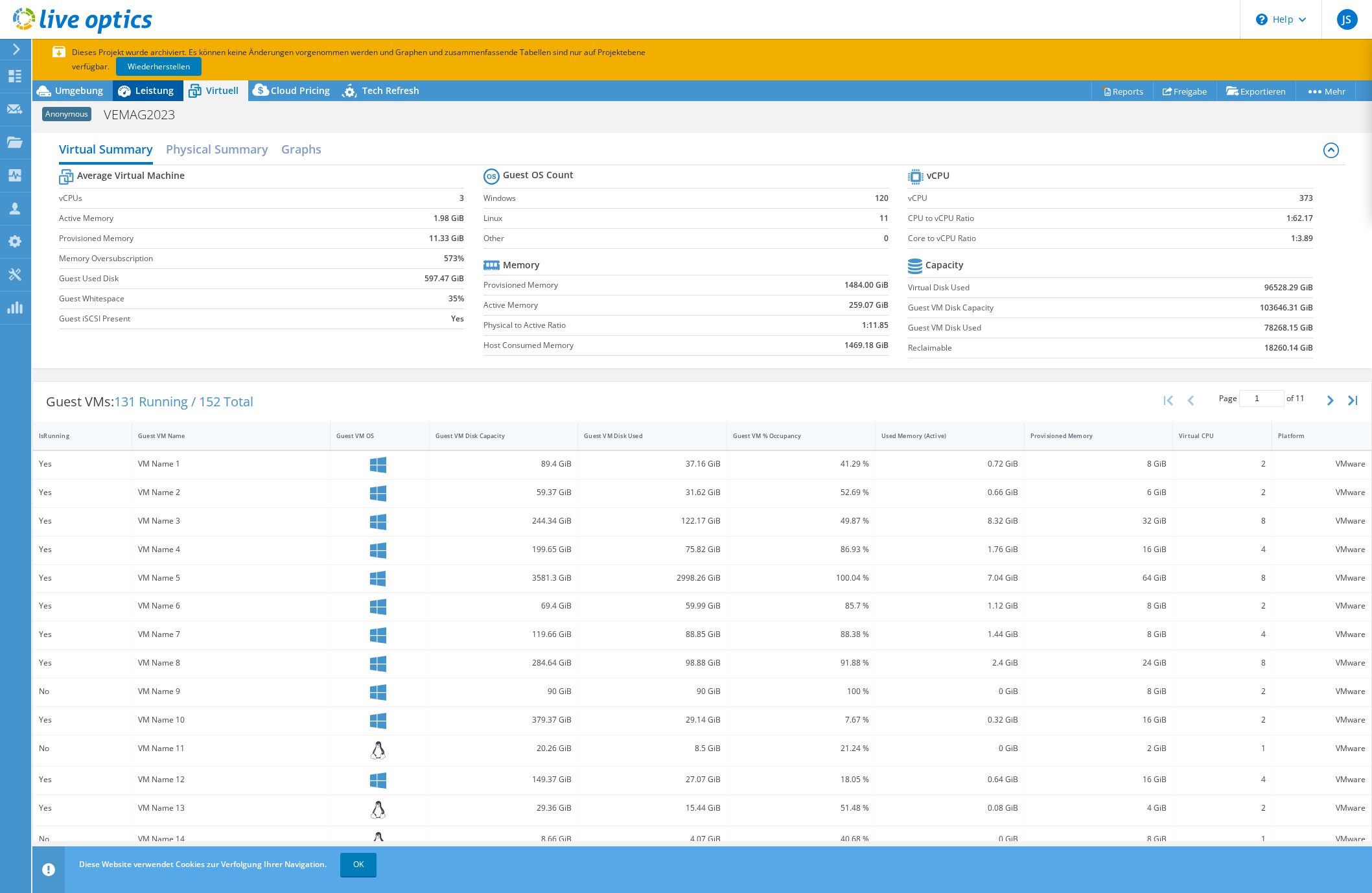
click at [151, 95] on span "Leistung" at bounding box center [155, 90] width 39 height 12
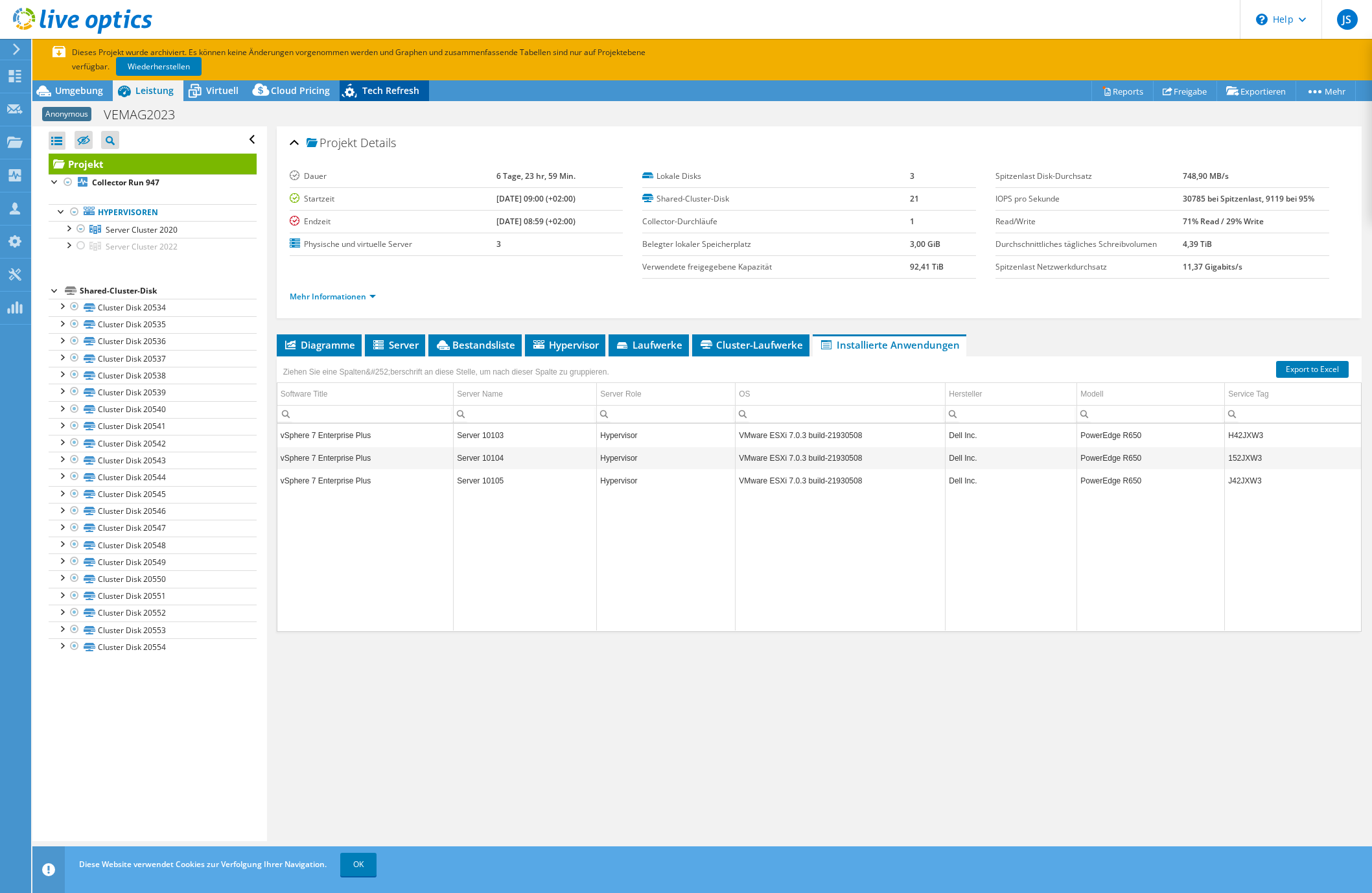
click at [387, 87] on span "Tech Refresh" at bounding box center [391, 90] width 57 height 12
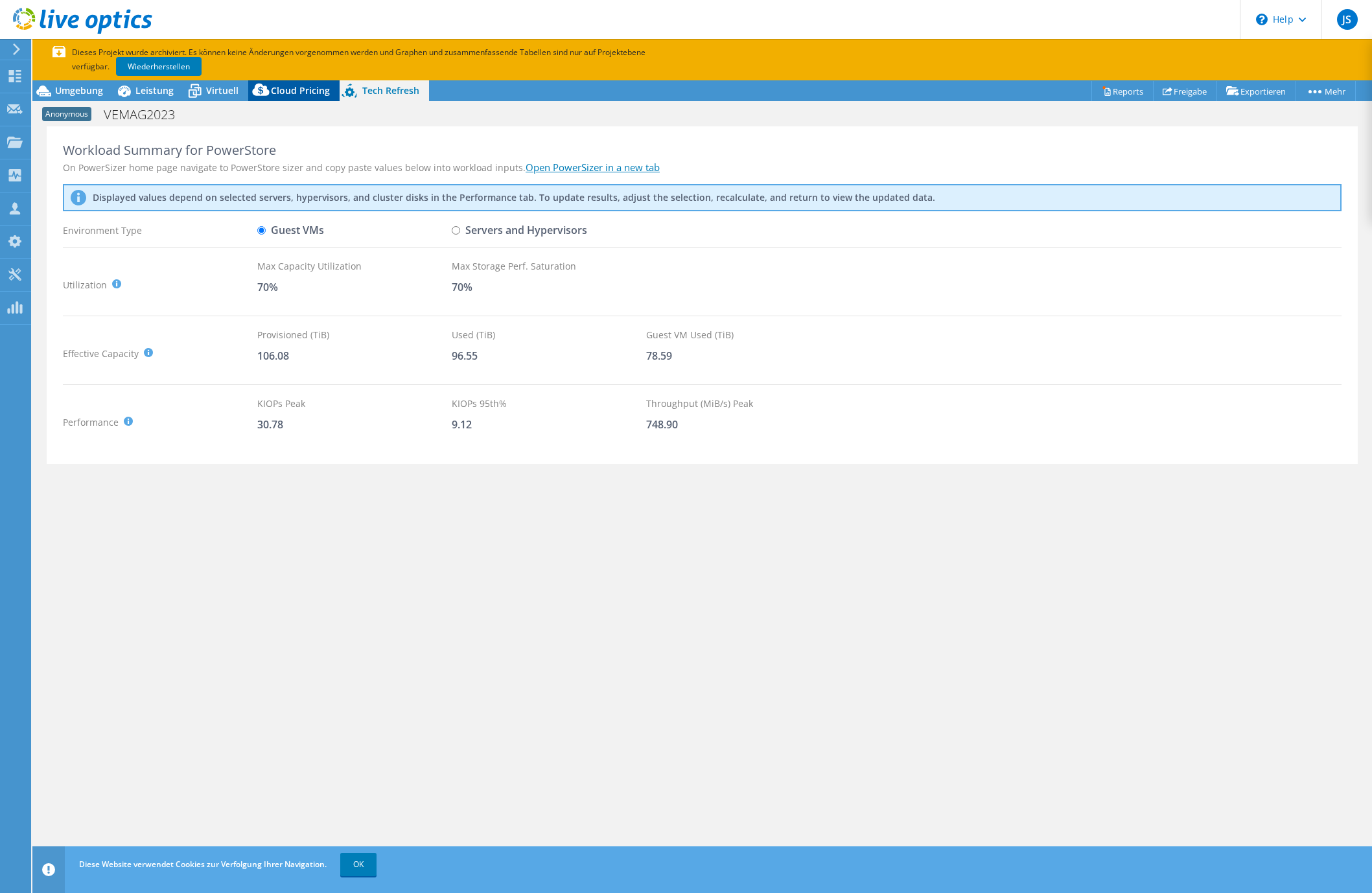
click at [287, 93] on span "Cloud Pricing" at bounding box center [300, 90] width 59 height 12
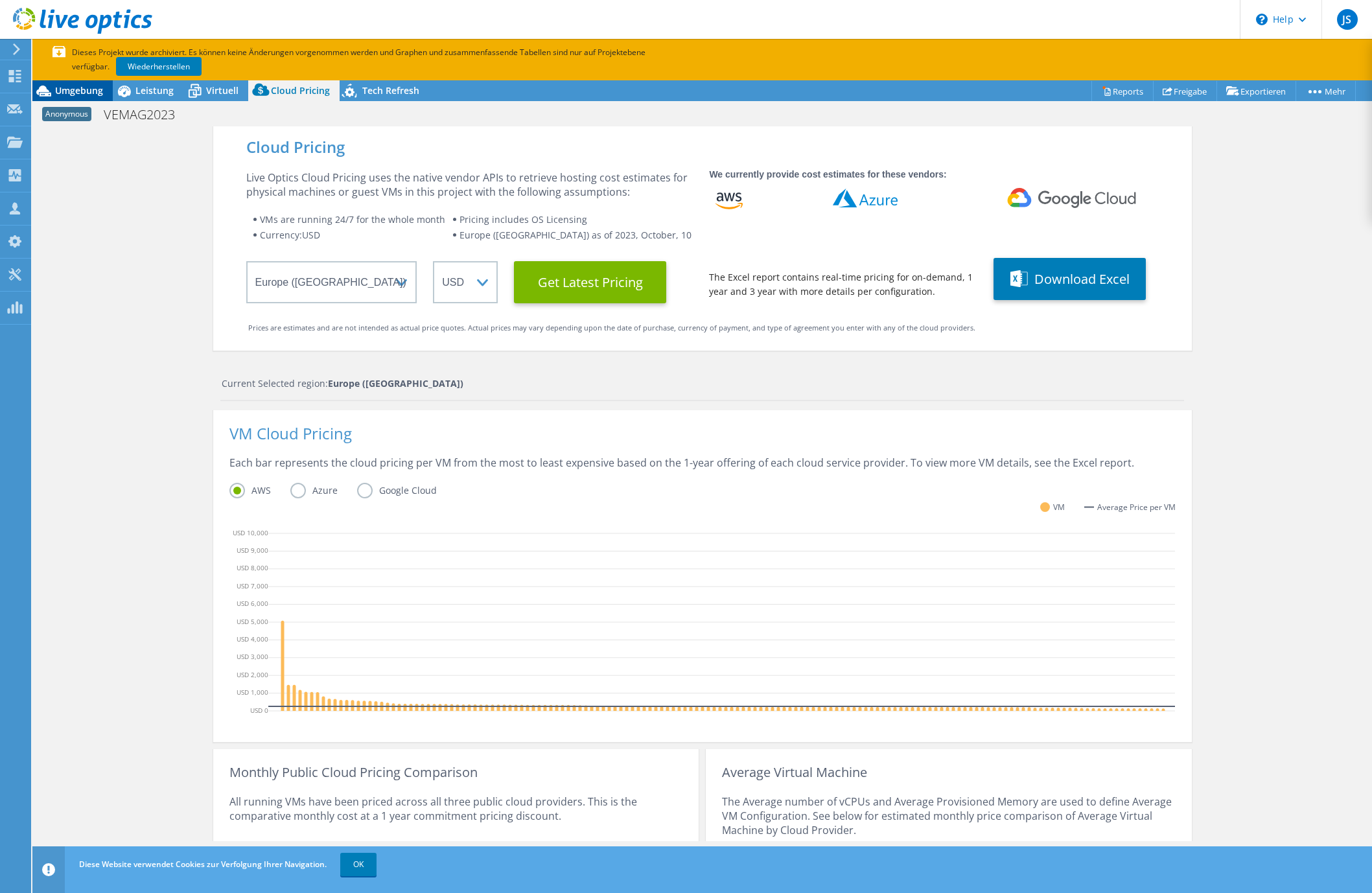
click at [79, 93] on span "Umgebung" at bounding box center [79, 90] width 48 height 12
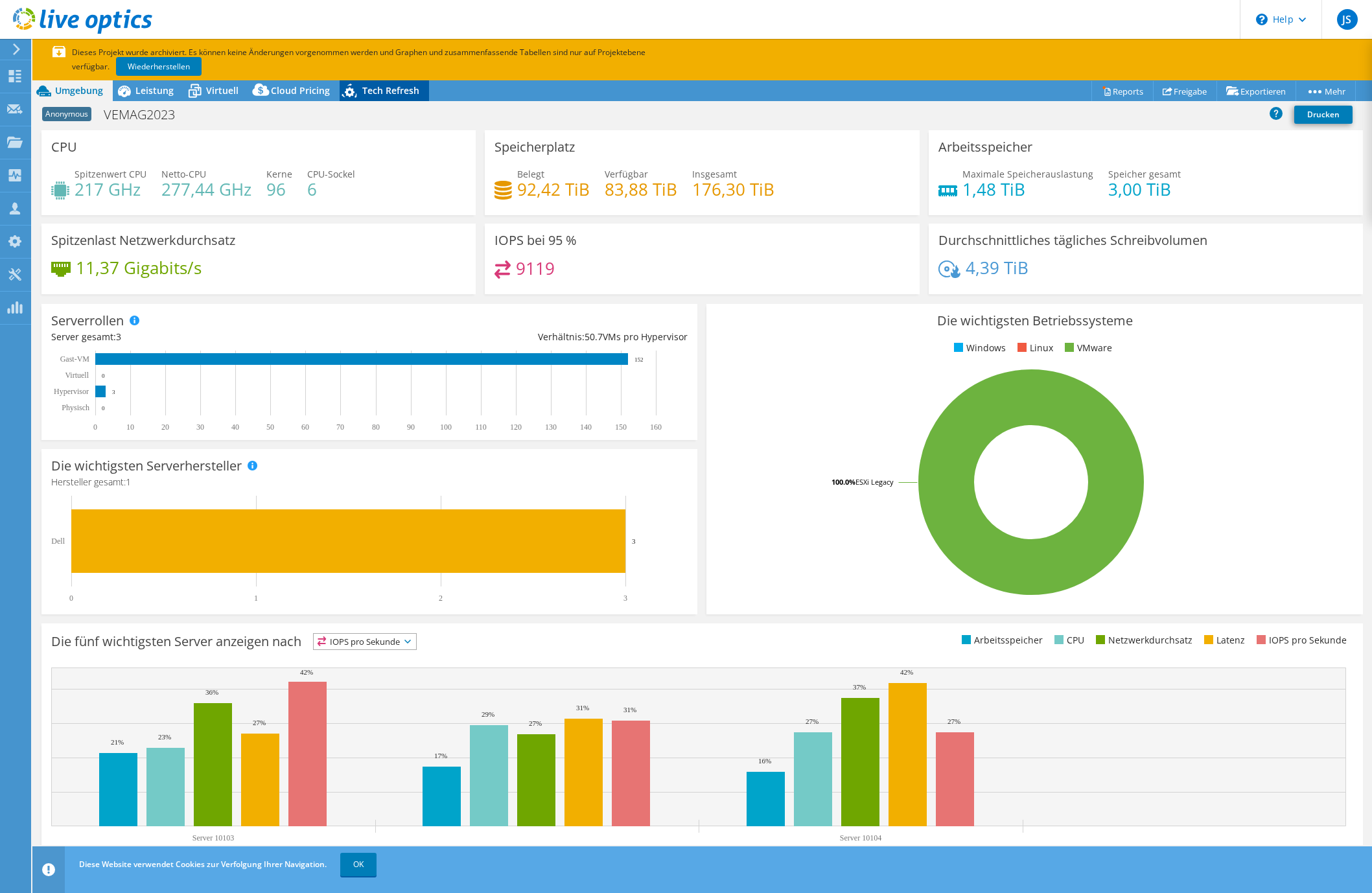
click at [365, 91] on span "Tech Refresh" at bounding box center [391, 90] width 57 height 12
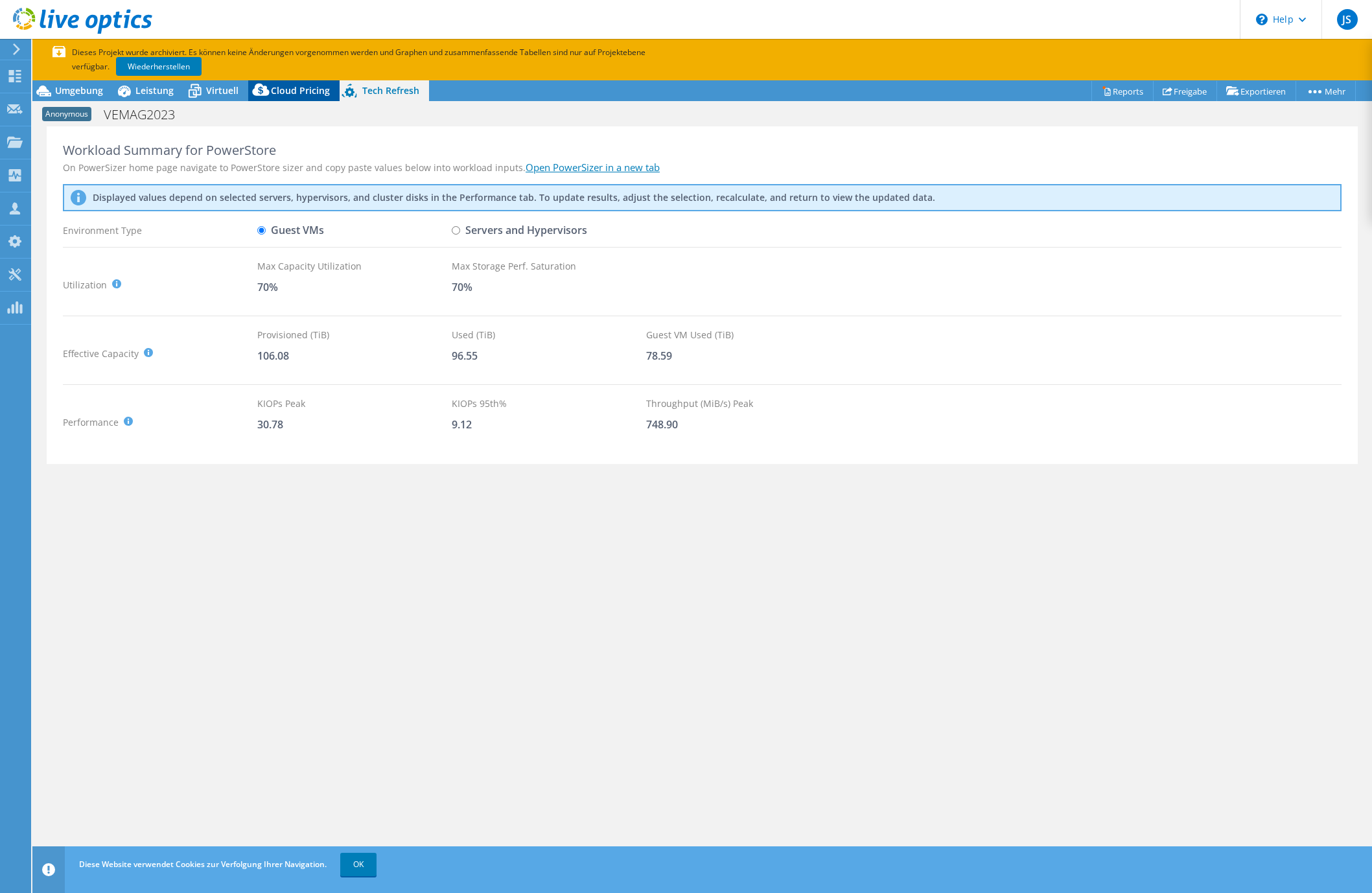
click at [298, 85] on span "Cloud Pricing" at bounding box center [300, 90] width 59 height 12
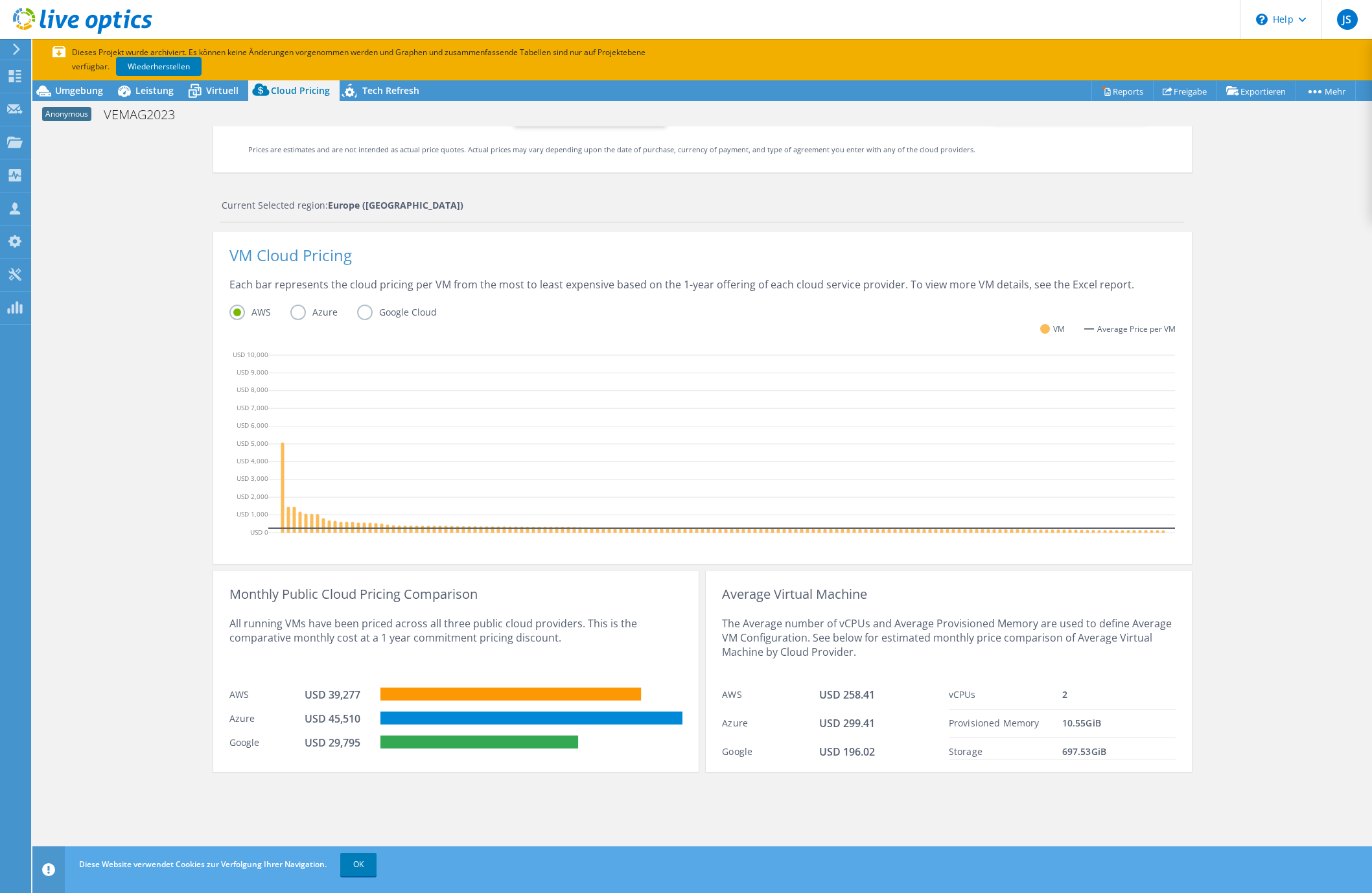
scroll to position [178, 0]
click at [214, 92] on span "Virtuell" at bounding box center [222, 90] width 32 height 12
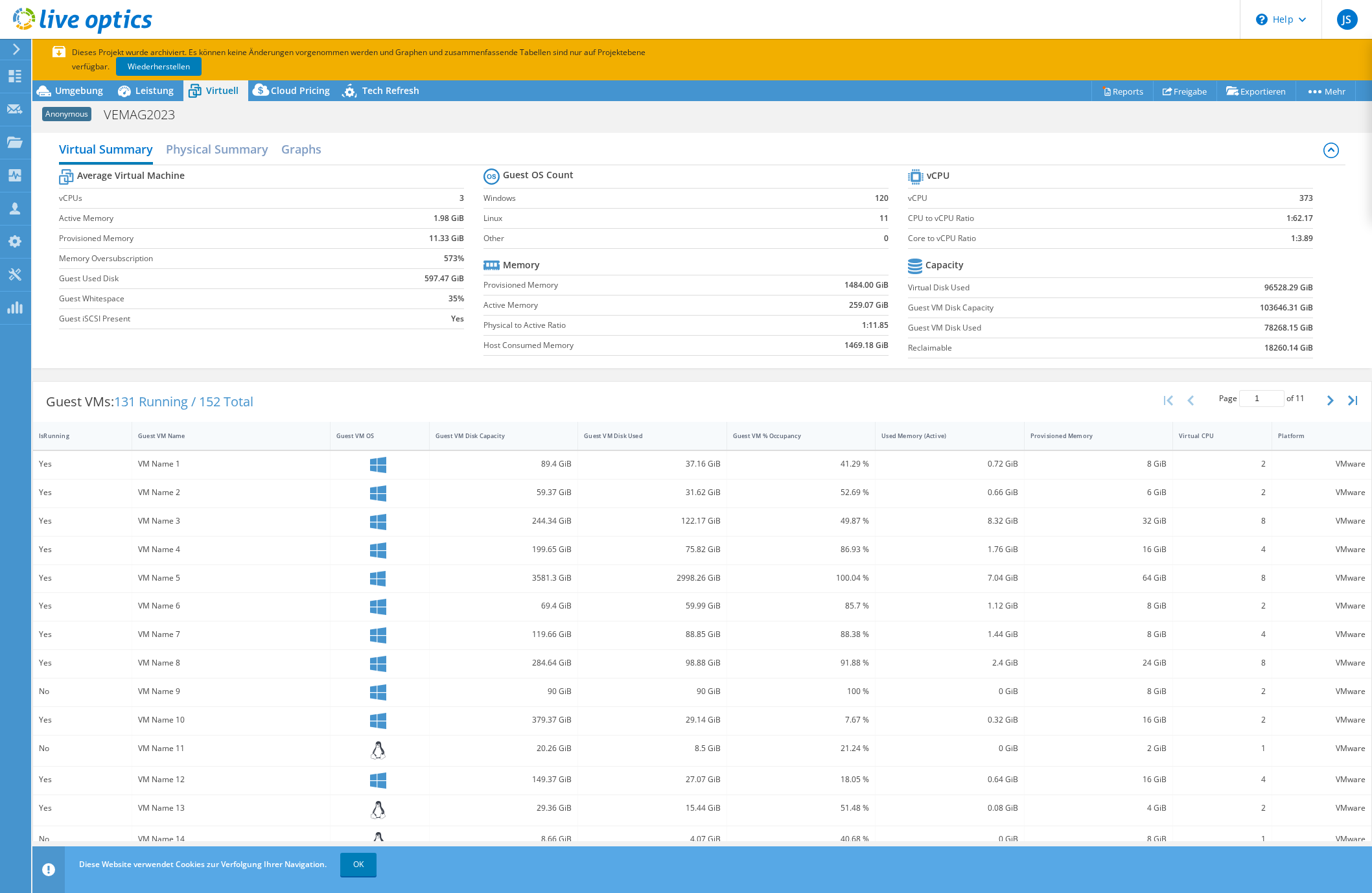
scroll to position [0, 0]
click at [142, 93] on span "Leistung" at bounding box center [155, 90] width 39 height 12
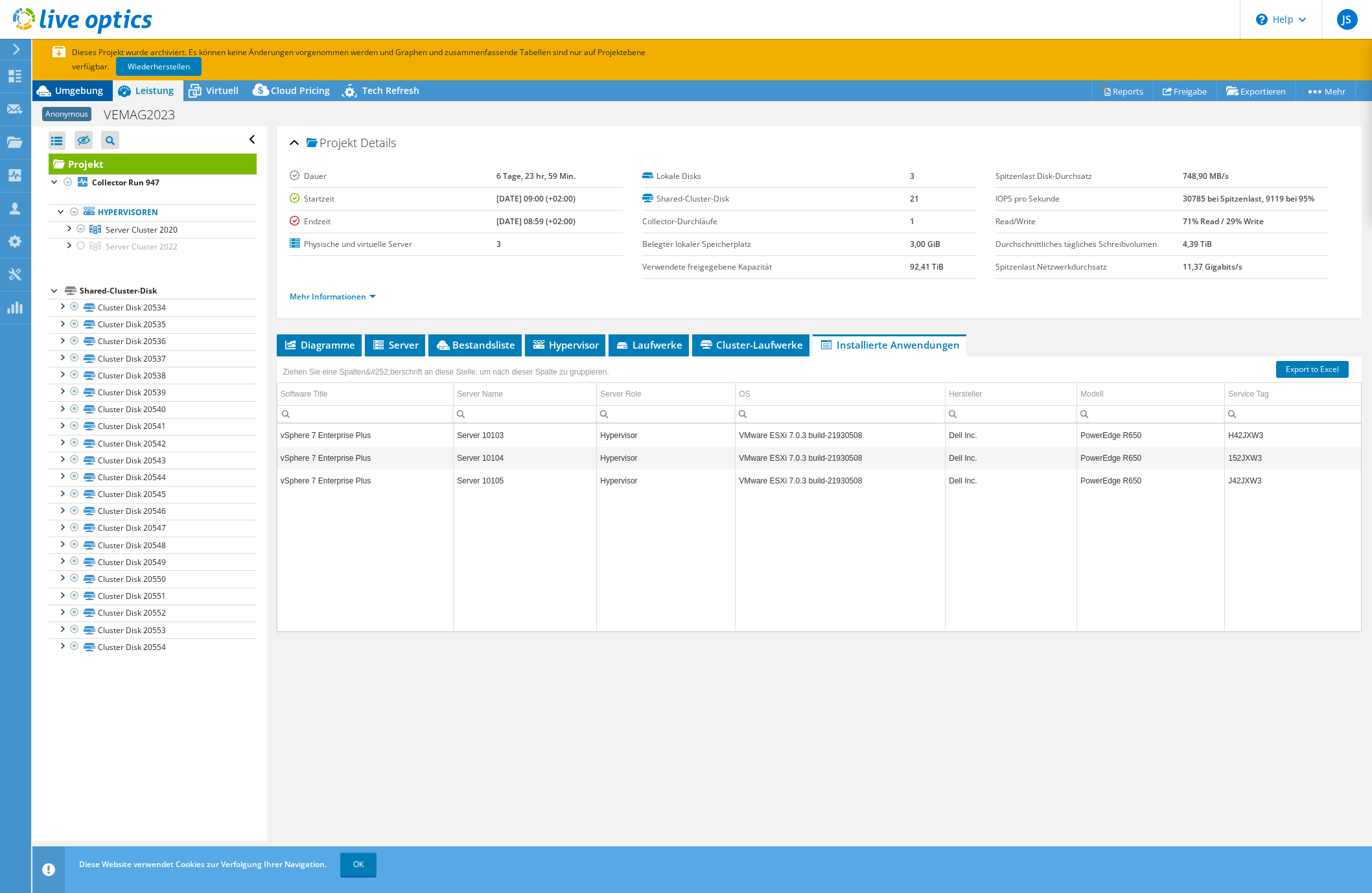
click at [72, 88] on span "Umgebung" at bounding box center [79, 90] width 48 height 12
